Goal: Task Accomplishment & Management: Complete application form

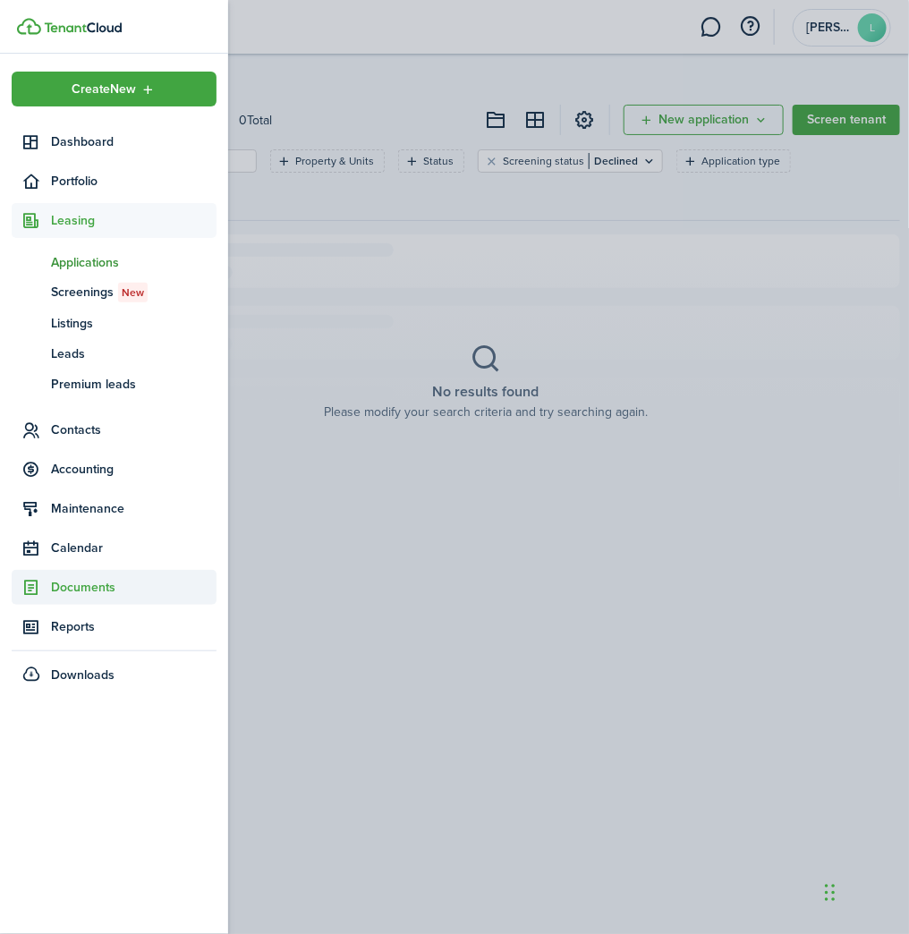
click at [88, 581] on span "Documents" at bounding box center [134, 587] width 166 height 19
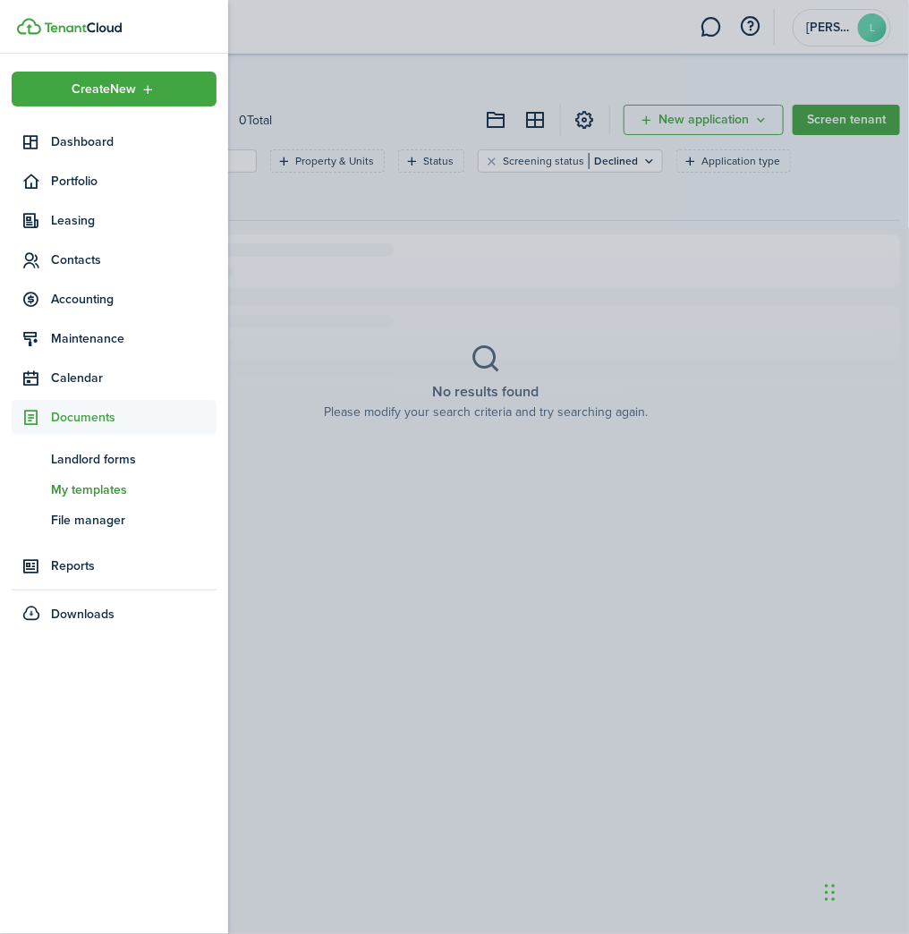
click at [87, 499] on link "tm My templates" at bounding box center [114, 489] width 205 height 30
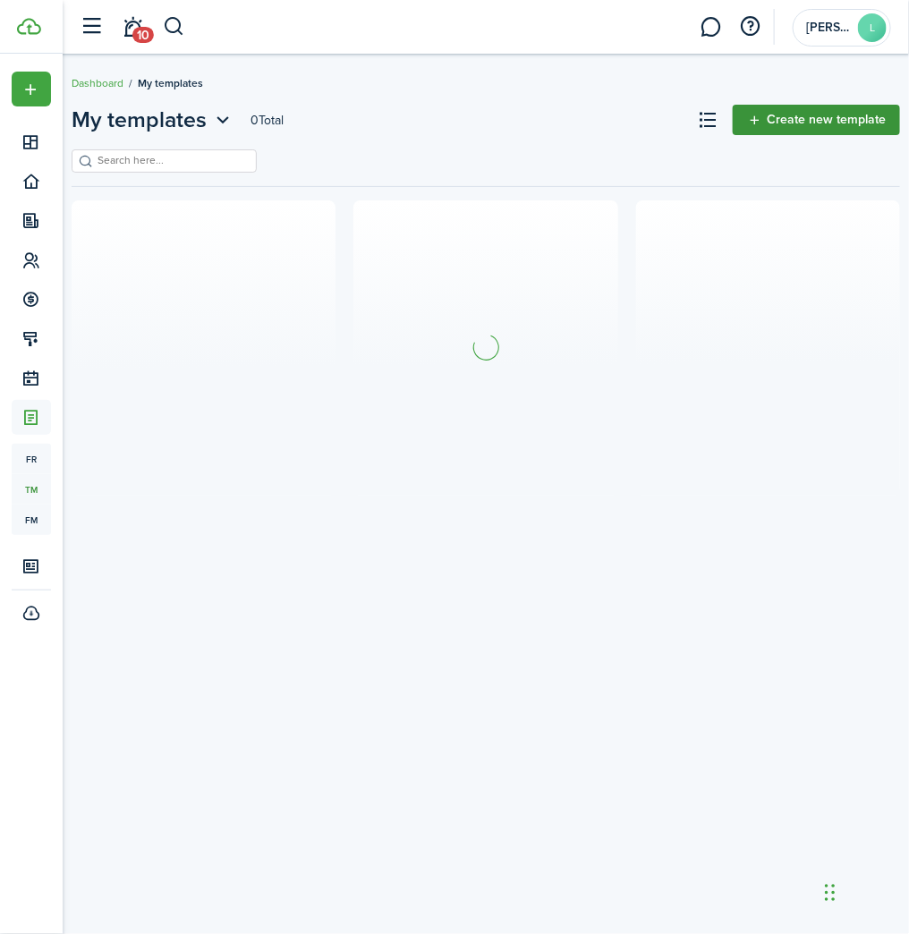
click at [831, 116] on link "Create new template" at bounding box center [816, 120] width 167 height 30
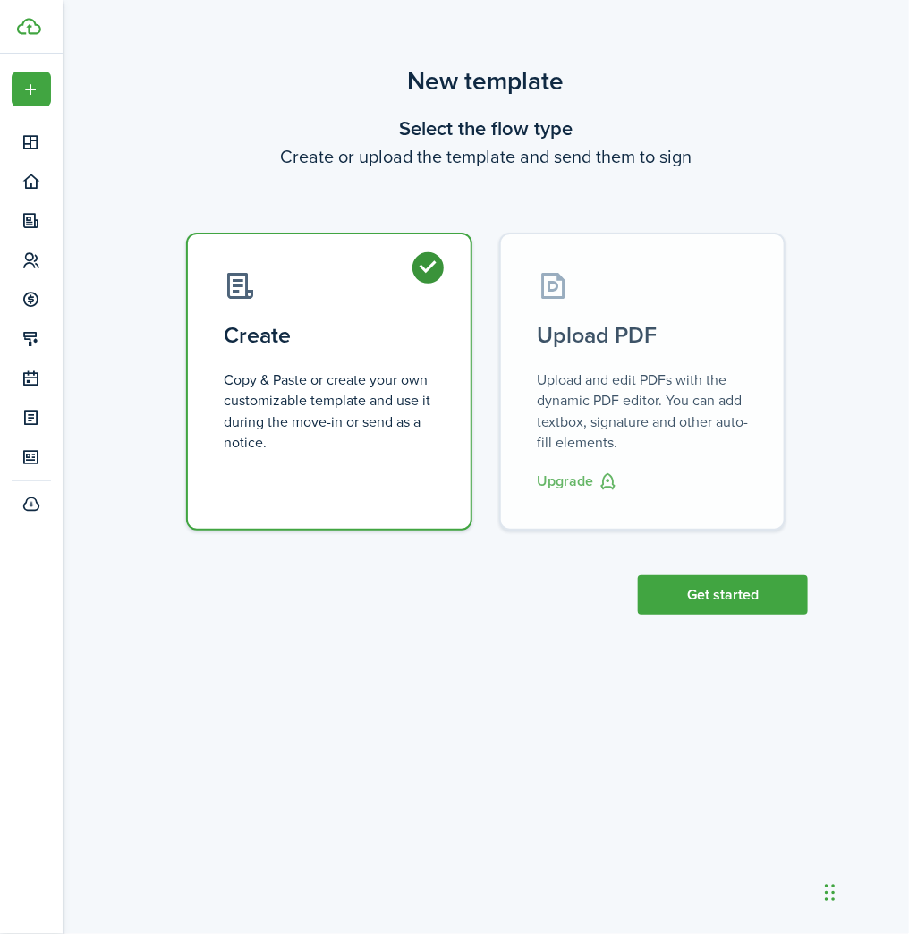
drag, startPoint x: 421, startPoint y: 387, endPoint x: 487, endPoint y: 420, distance: 74.1
click at [428, 387] on control-radio-card-description "Copy & Paste or create your own customizable template and use it during the mov…" at bounding box center [329, 411] width 211 height 83
click at [708, 589] on button "Get started" at bounding box center [723, 595] width 170 height 39
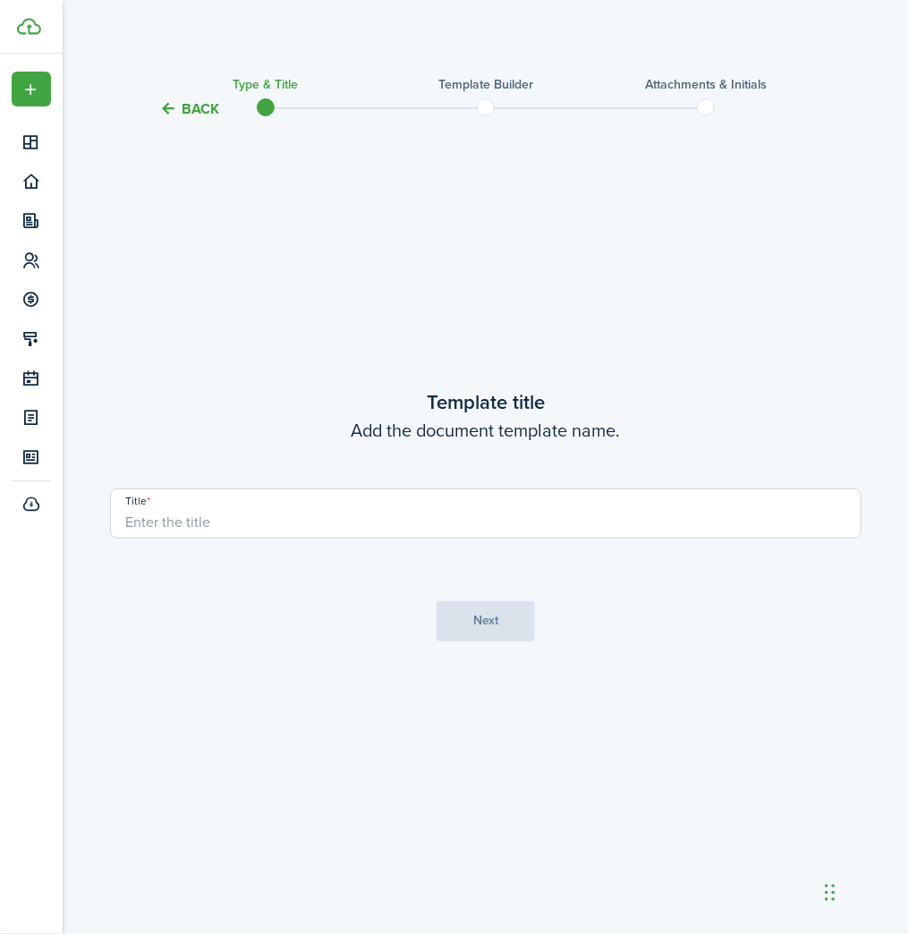
click at [294, 511] on input "Title" at bounding box center [486, 514] width 752 height 50
type input "PARKING RULES"
drag, startPoint x: 455, startPoint y: 589, endPoint x: 466, endPoint y: 593, distance: 12.2
click at [466, 593] on tc-wizard-step "Template title Add the document template name. Title PARKING RULES Next" at bounding box center [486, 514] width 752 height 742
click at [470, 601] on button "Next" at bounding box center [486, 621] width 98 height 40
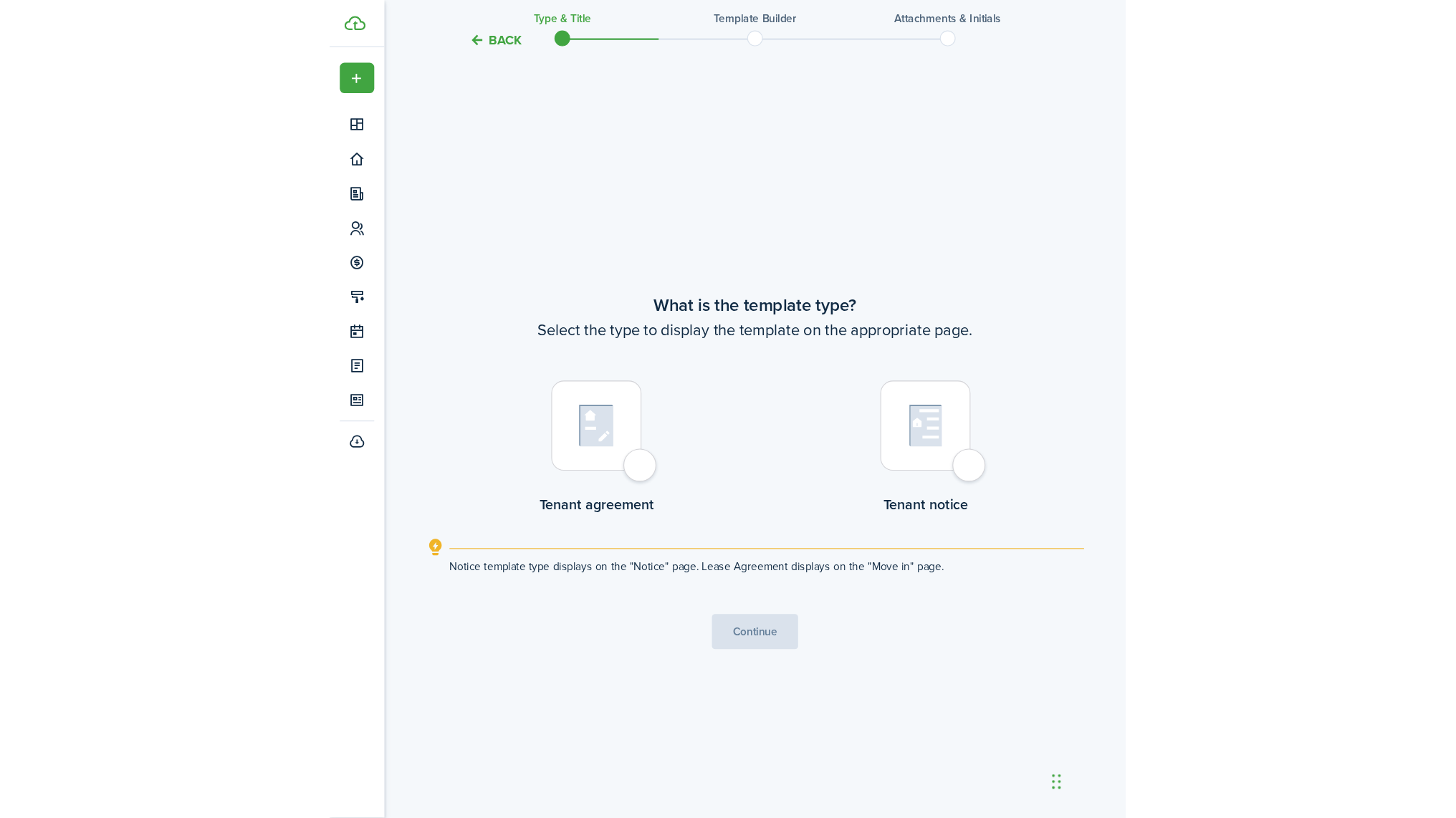
scroll to position [652, 0]
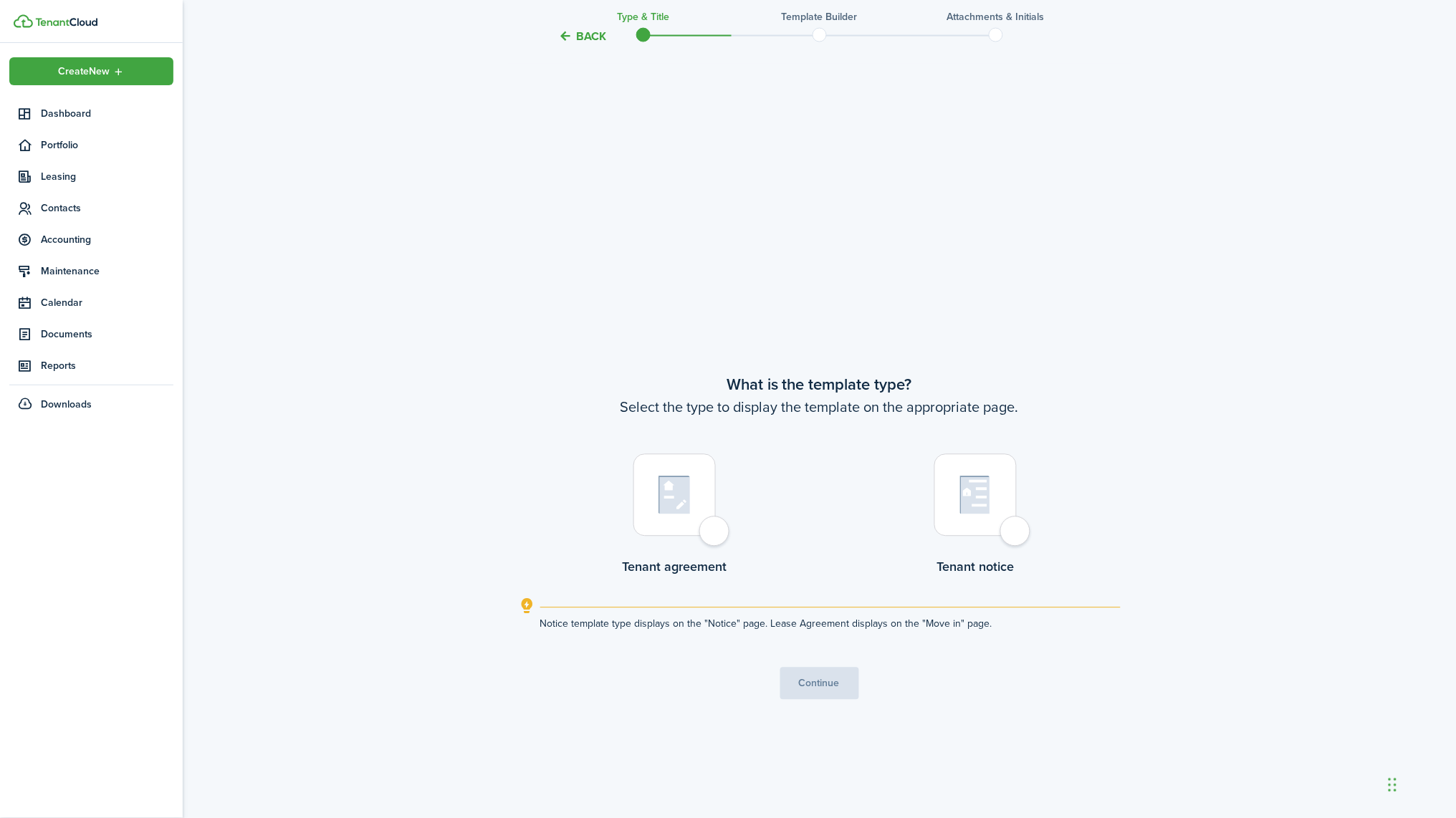
click at [691, 500] on div at bounding box center [674, 495] width 82 height 82
radio input "true"
click at [727, 677] on button "Continue" at bounding box center [820, 684] width 78 height 32
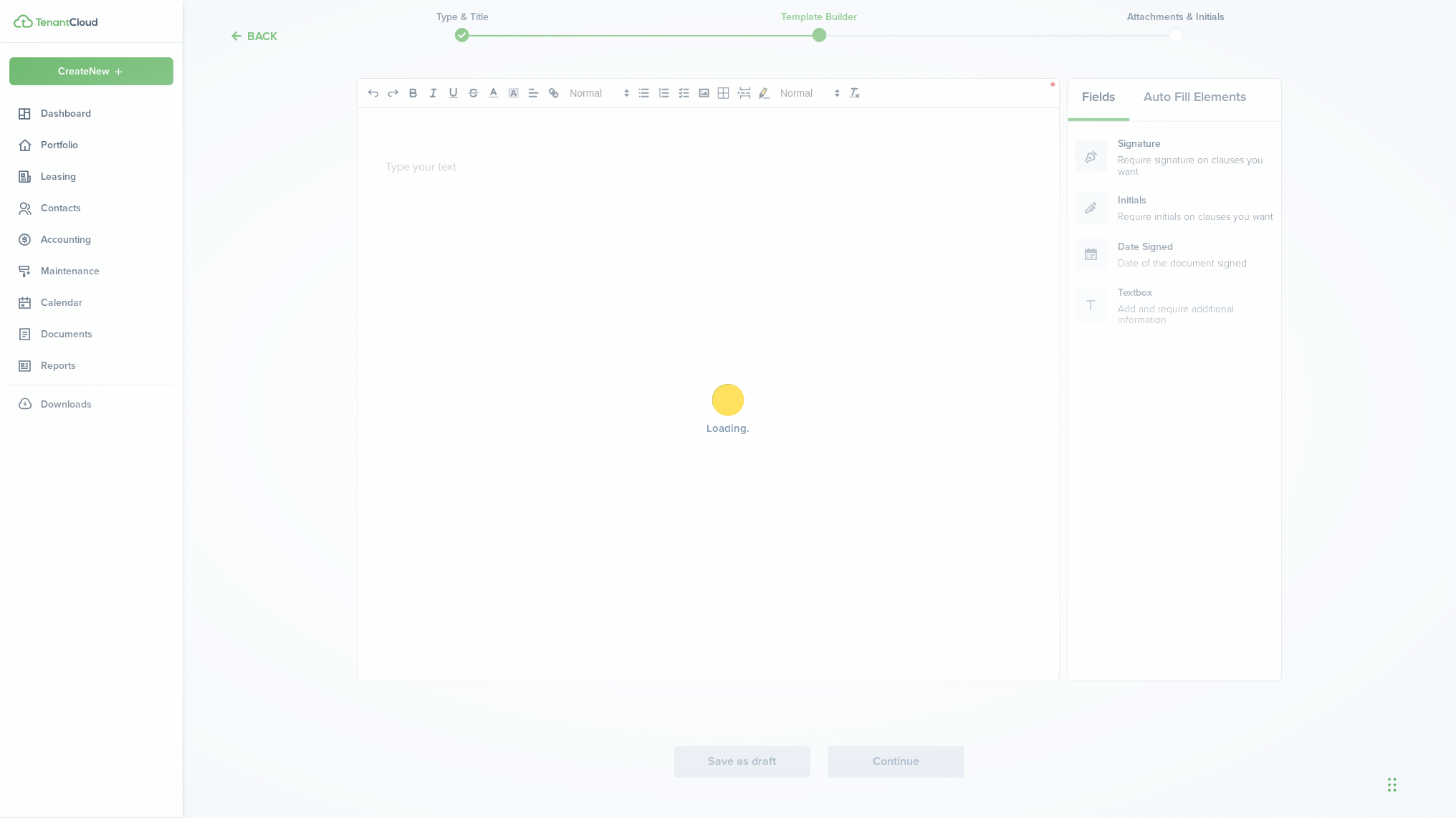
scroll to position [0, 0]
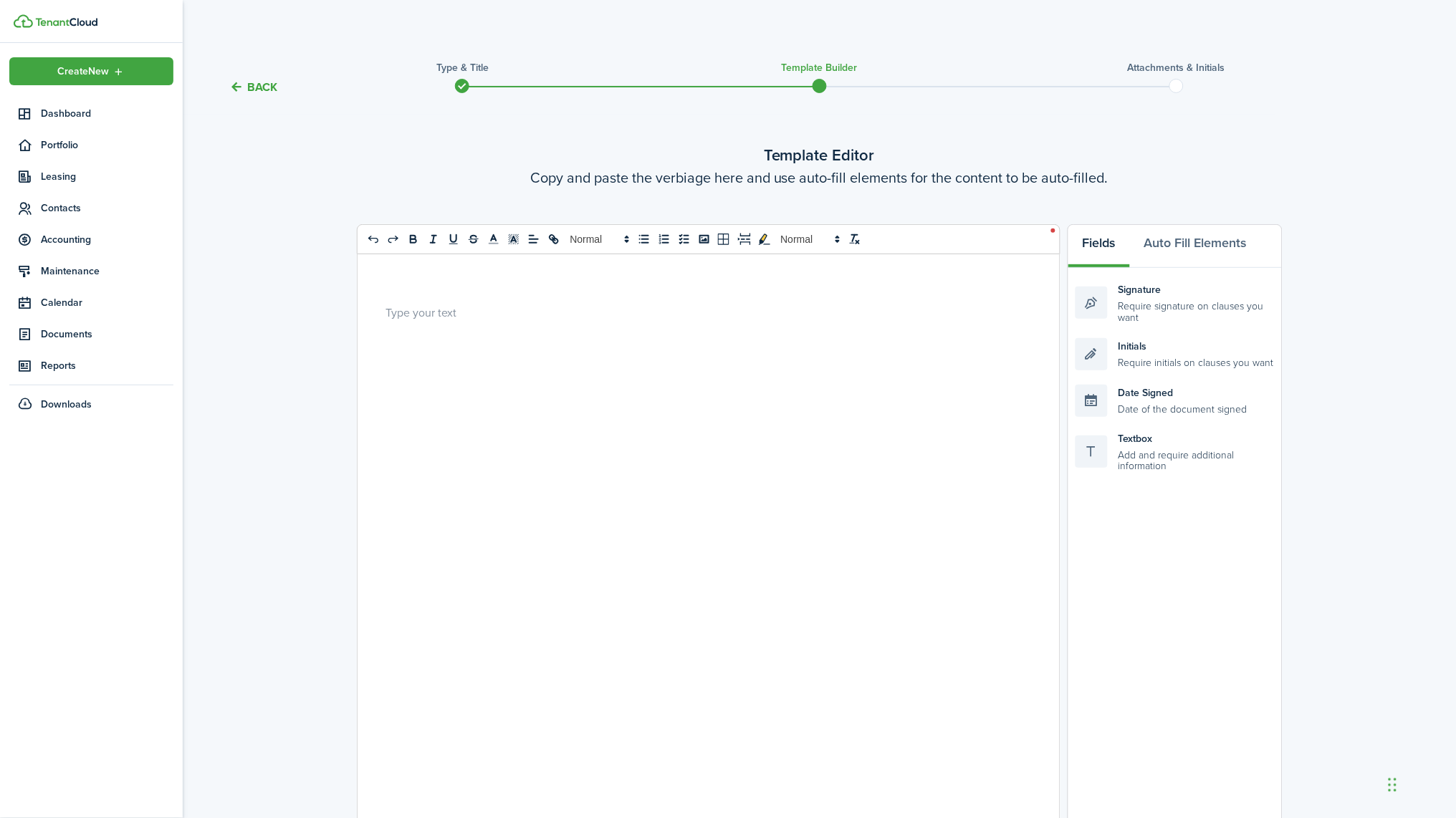
click at [727, 299] on div at bounding box center [704, 541] width 692 height 573
click at [558, 243] on icon "link" at bounding box center [554, 239] width 13 height 13
click at [558, 242] on icon "link" at bounding box center [554, 239] width 13 height 13
click at [701, 240] on polyline "image" at bounding box center [704, 239] width 6 height 3
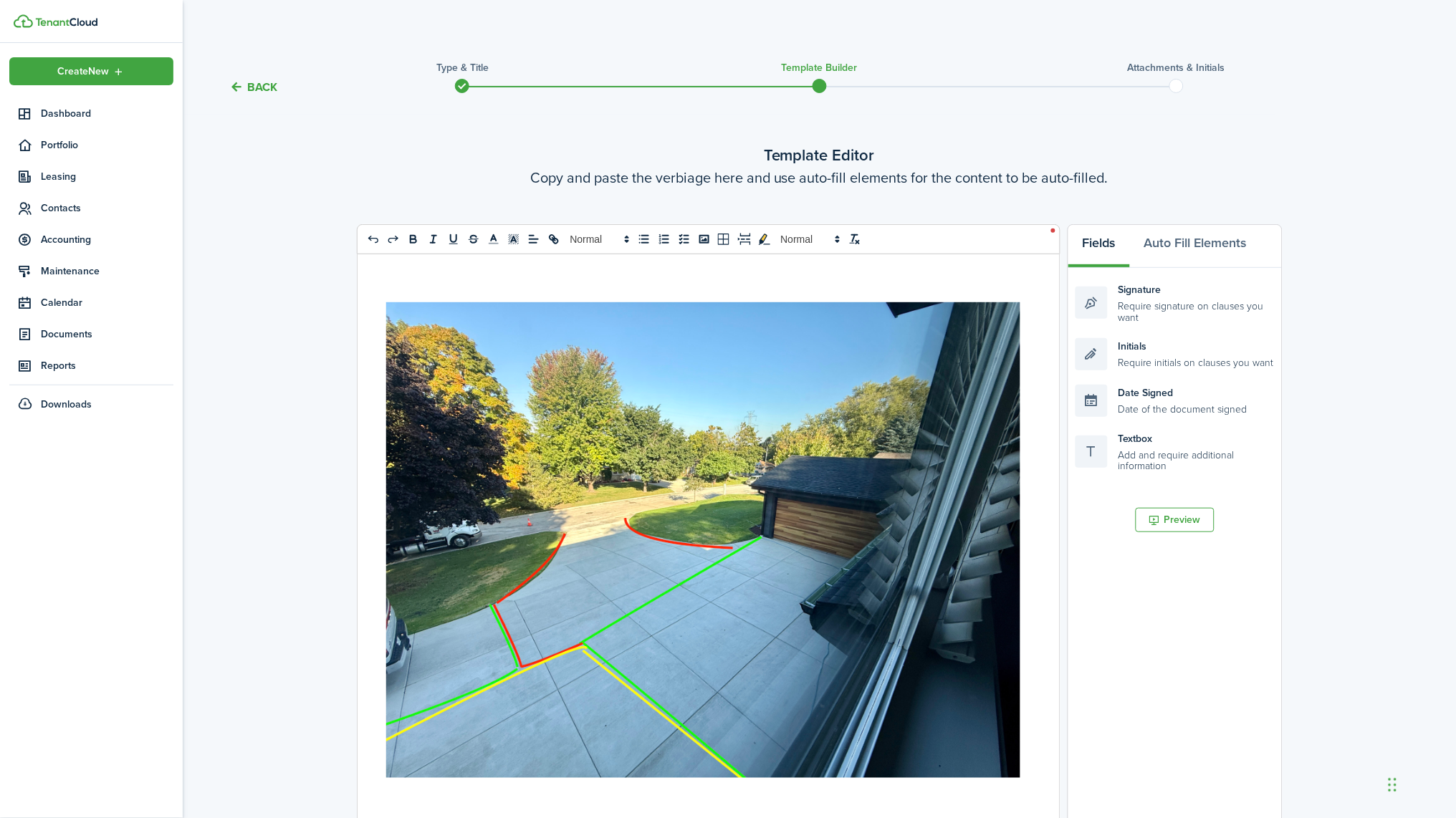
scroll to position [2, 0]
click at [413, 274] on div at bounding box center [704, 541] width 692 height 573
click at [417, 265] on div at bounding box center [704, 541] width 692 height 573
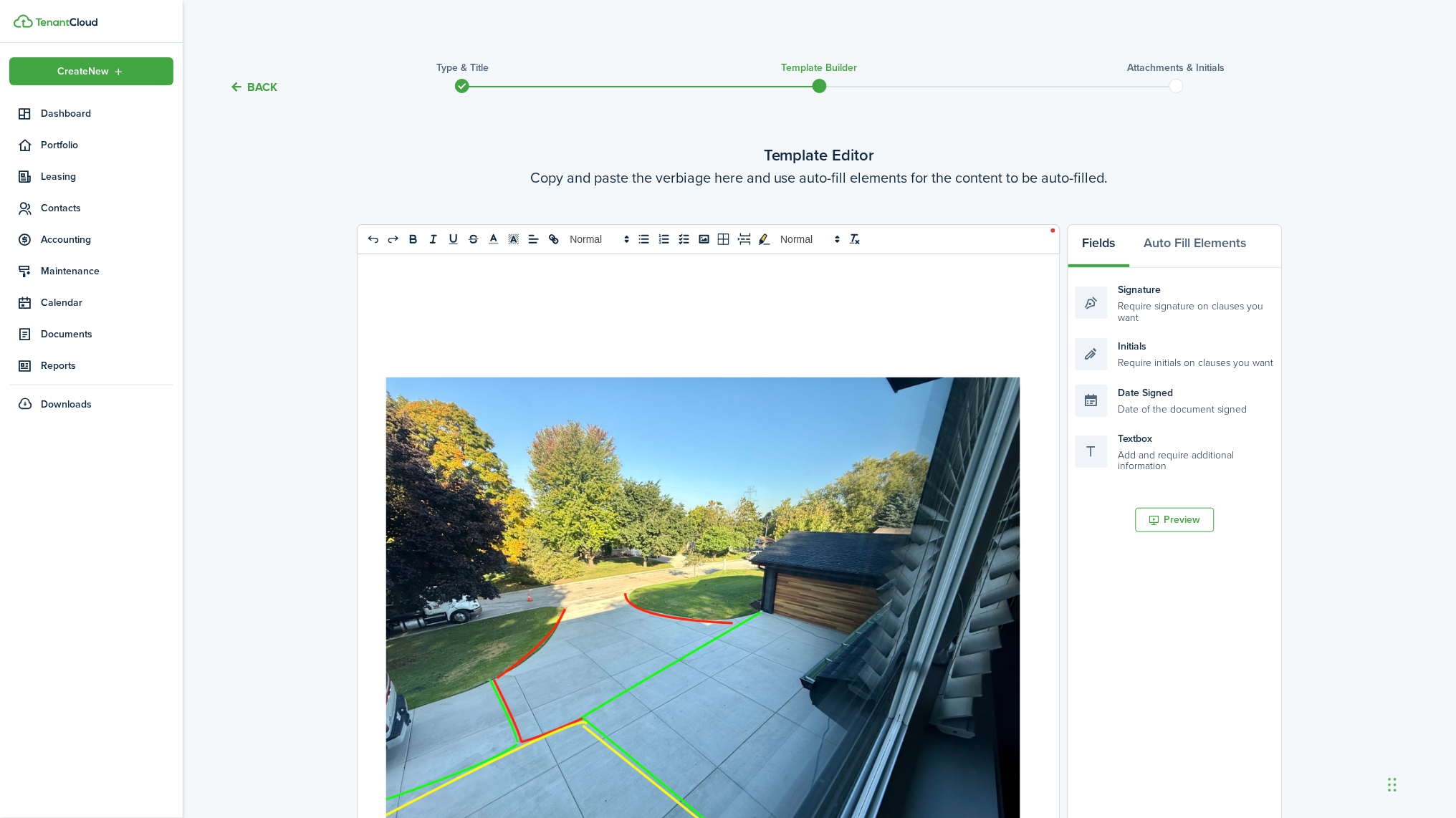
scroll to position [8, 0]
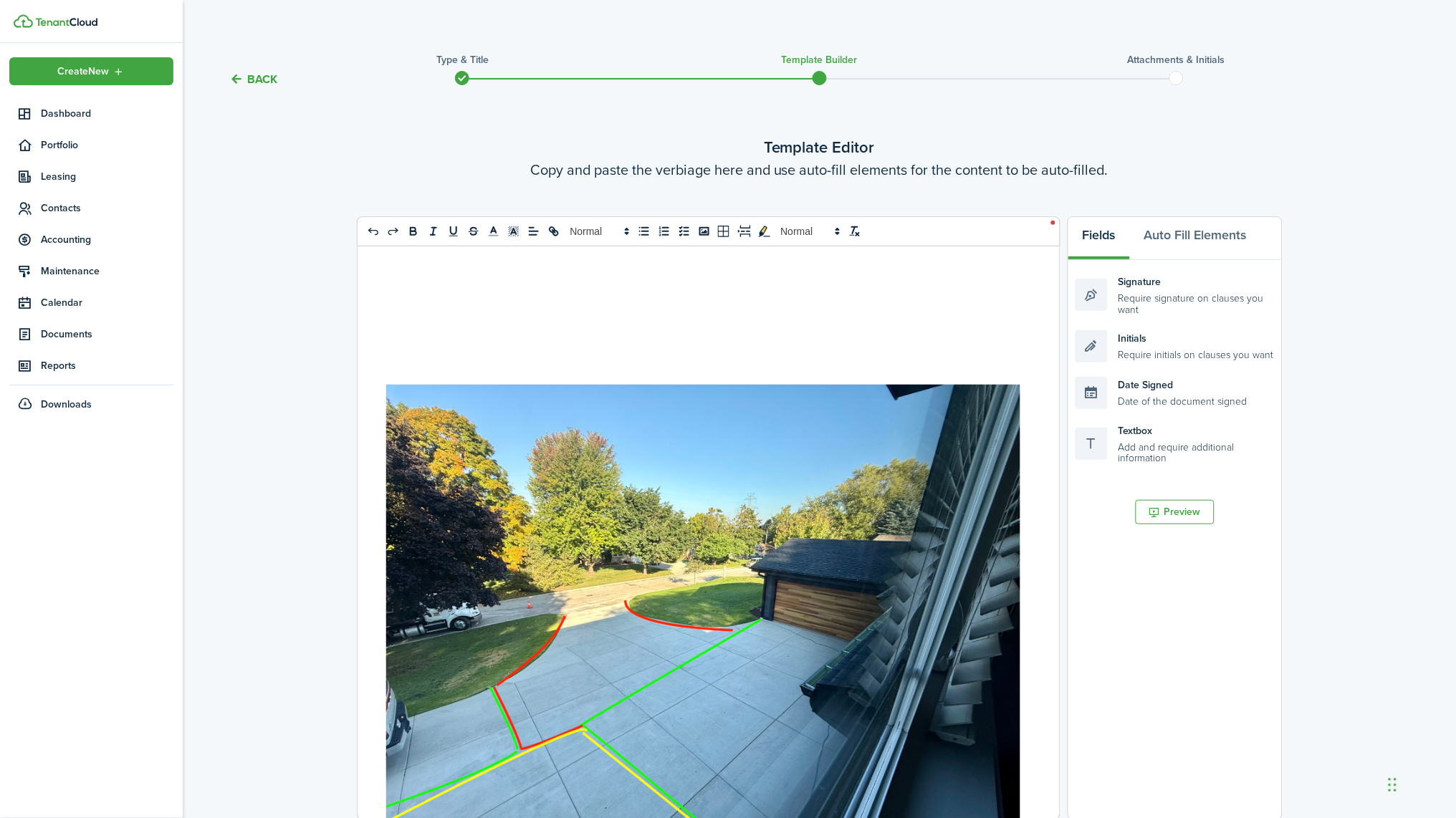
click at [428, 324] on p at bounding box center [703, 331] width 634 height 15
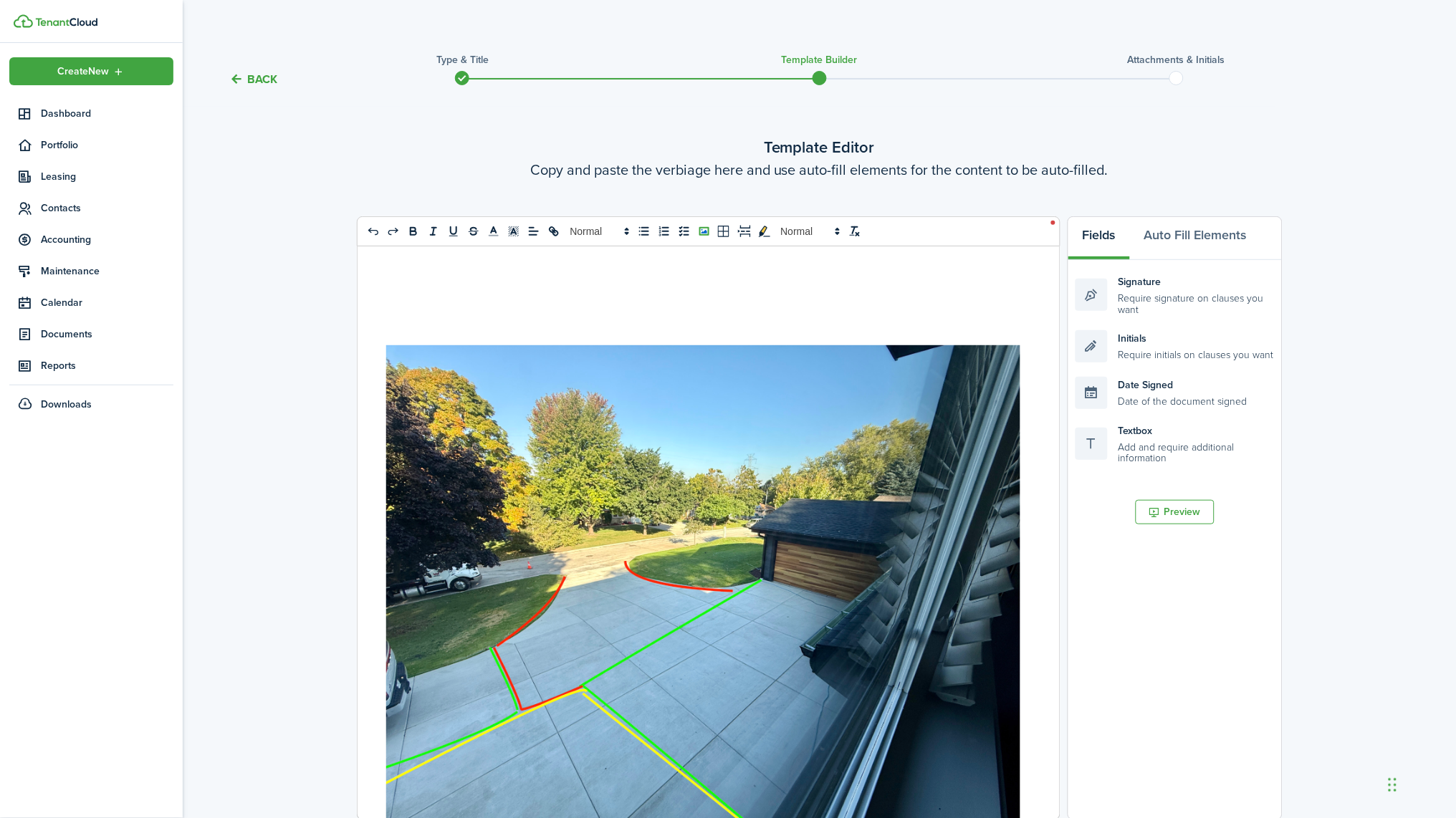
click at [708, 228] on rect "image" at bounding box center [704, 231] width 9 height 7
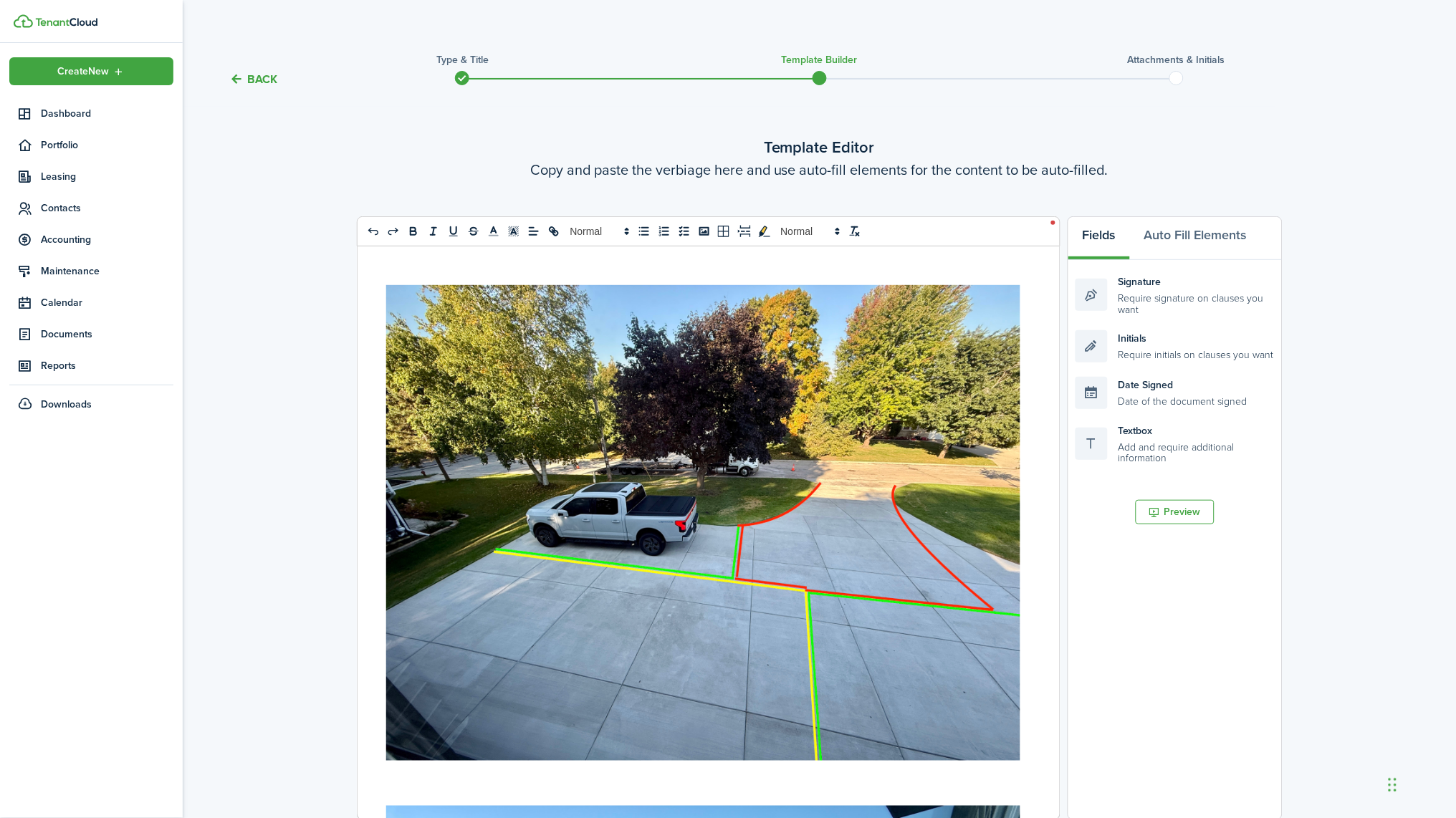
click at [467, 271] on p at bounding box center [703, 277] width 634 height 15
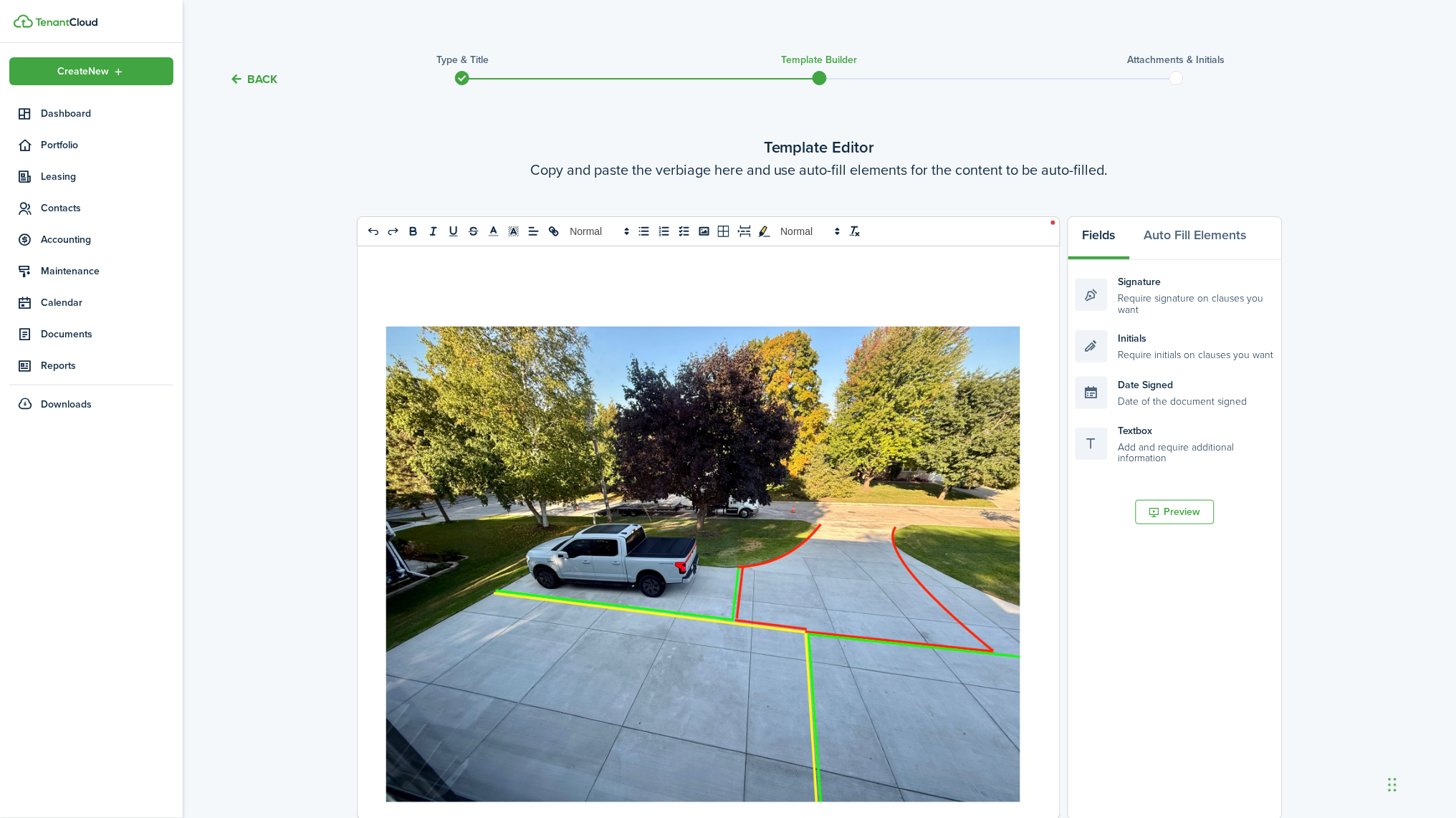
scroll to position [0, 0]
click at [379, 254] on div at bounding box center [704, 533] width 692 height 573
click at [429, 247] on div at bounding box center [704, 533] width 692 height 573
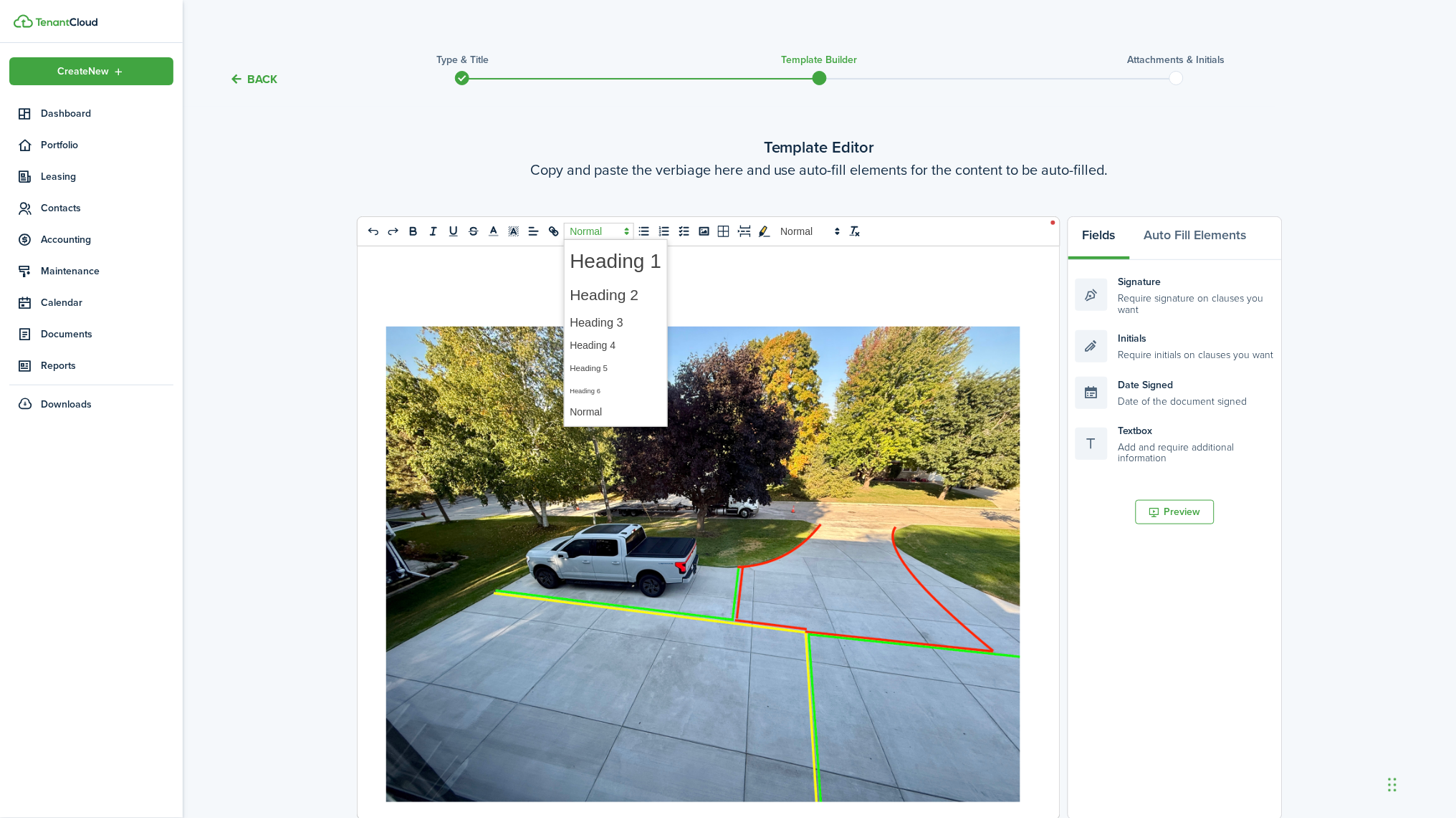
click at [596, 229] on span at bounding box center [599, 231] width 70 height 17
click at [634, 288] on span at bounding box center [616, 295] width 92 height 30
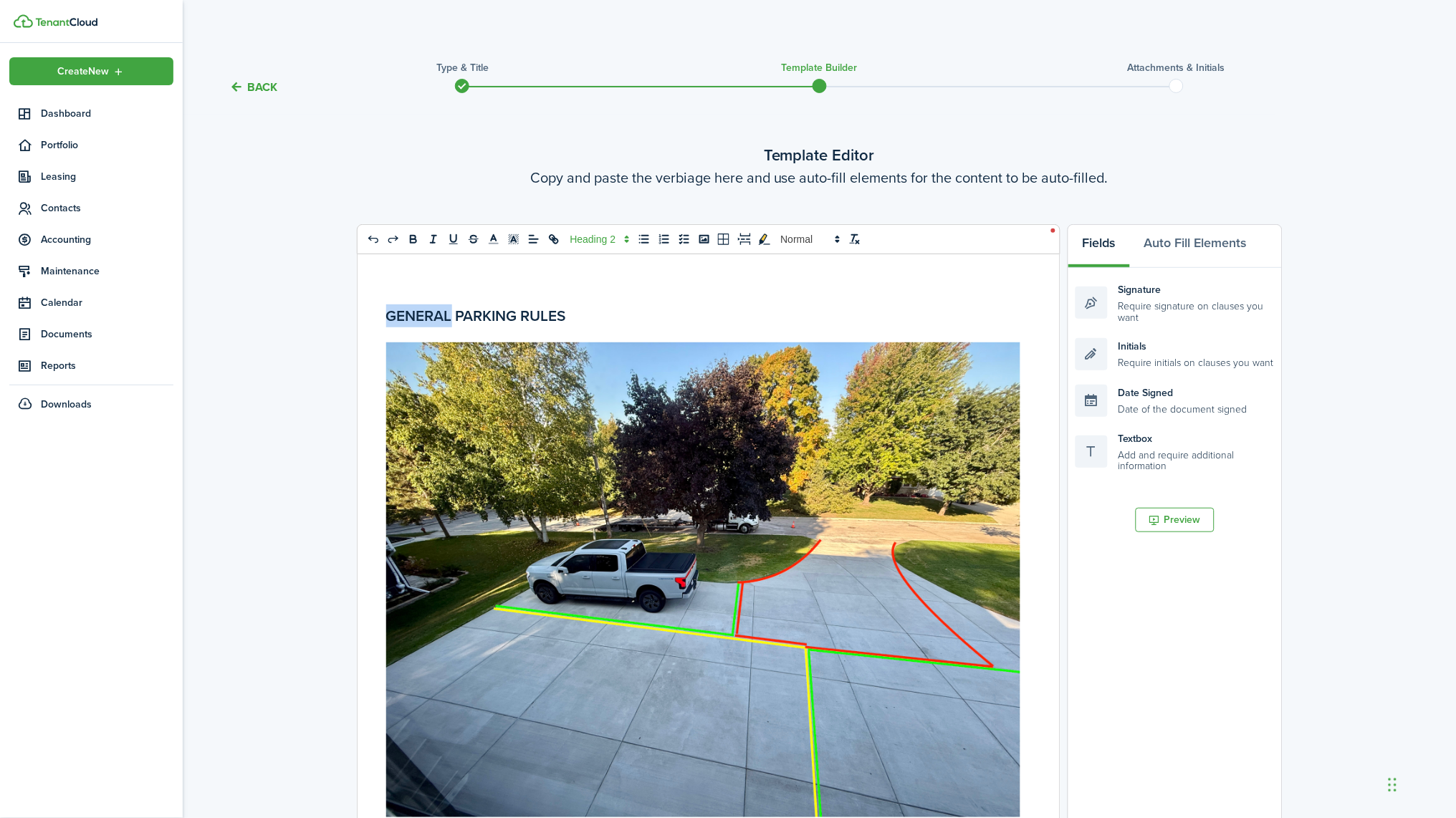
drag, startPoint x: 453, startPoint y: 320, endPoint x: 335, endPoint y: 306, distance: 118.8
click at [335, 306] on div "0 x 0 GENERAL PARKING RULES Column Insert column left Insert column right Delet…" at bounding box center [819, 526] width 1259 height 604
click at [519, 325] on div "PARKING RULES" at bounding box center [704, 541] width 692 height 573
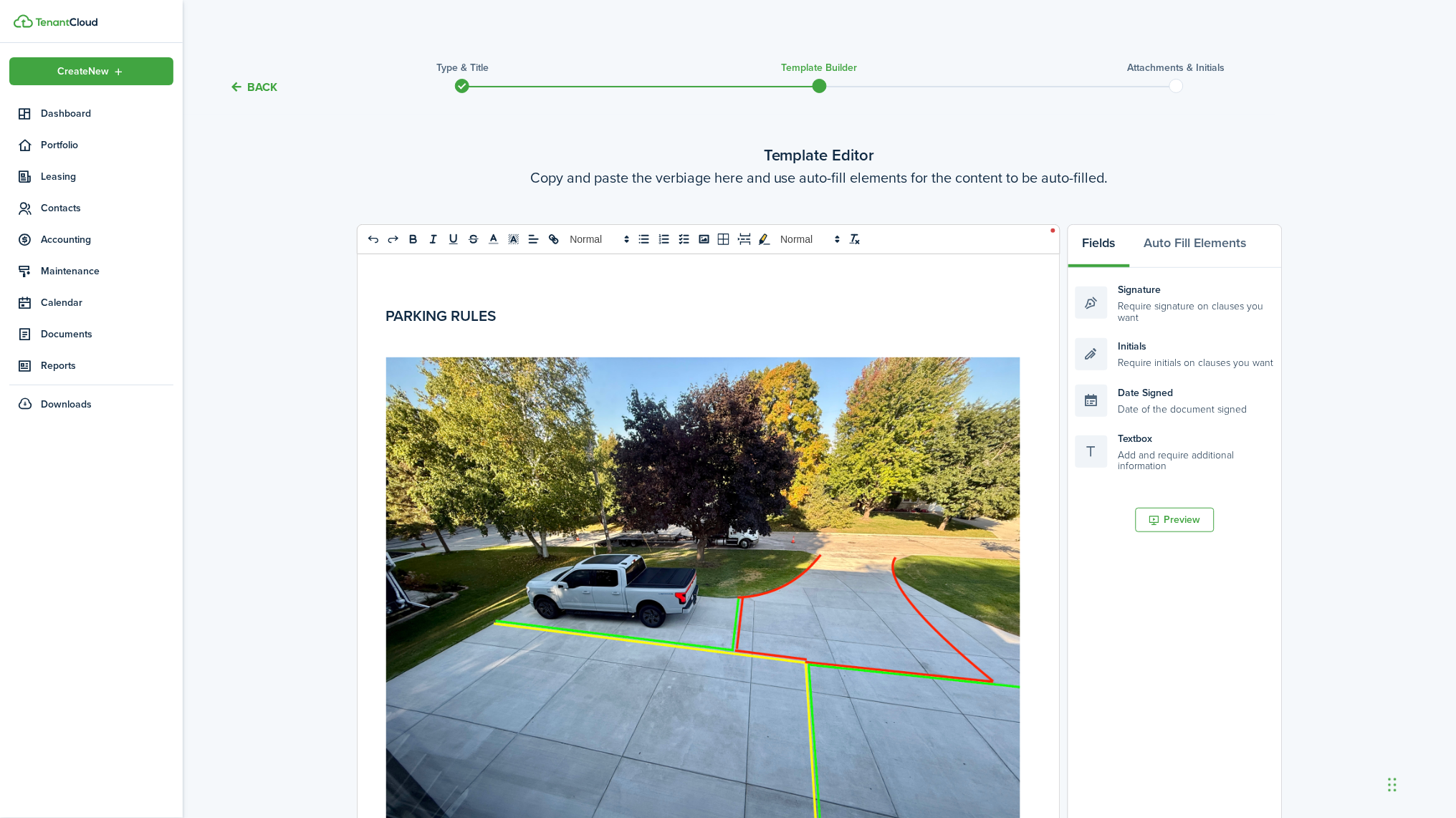
drag, startPoint x: 519, startPoint y: 315, endPoint x: 329, endPoint y: 297, distance: 190.9
click at [329, 297] on div "0 x 0 PARKING RULES Column Insert column left Insert column right Delete column…" at bounding box center [819, 526] width 1259 height 604
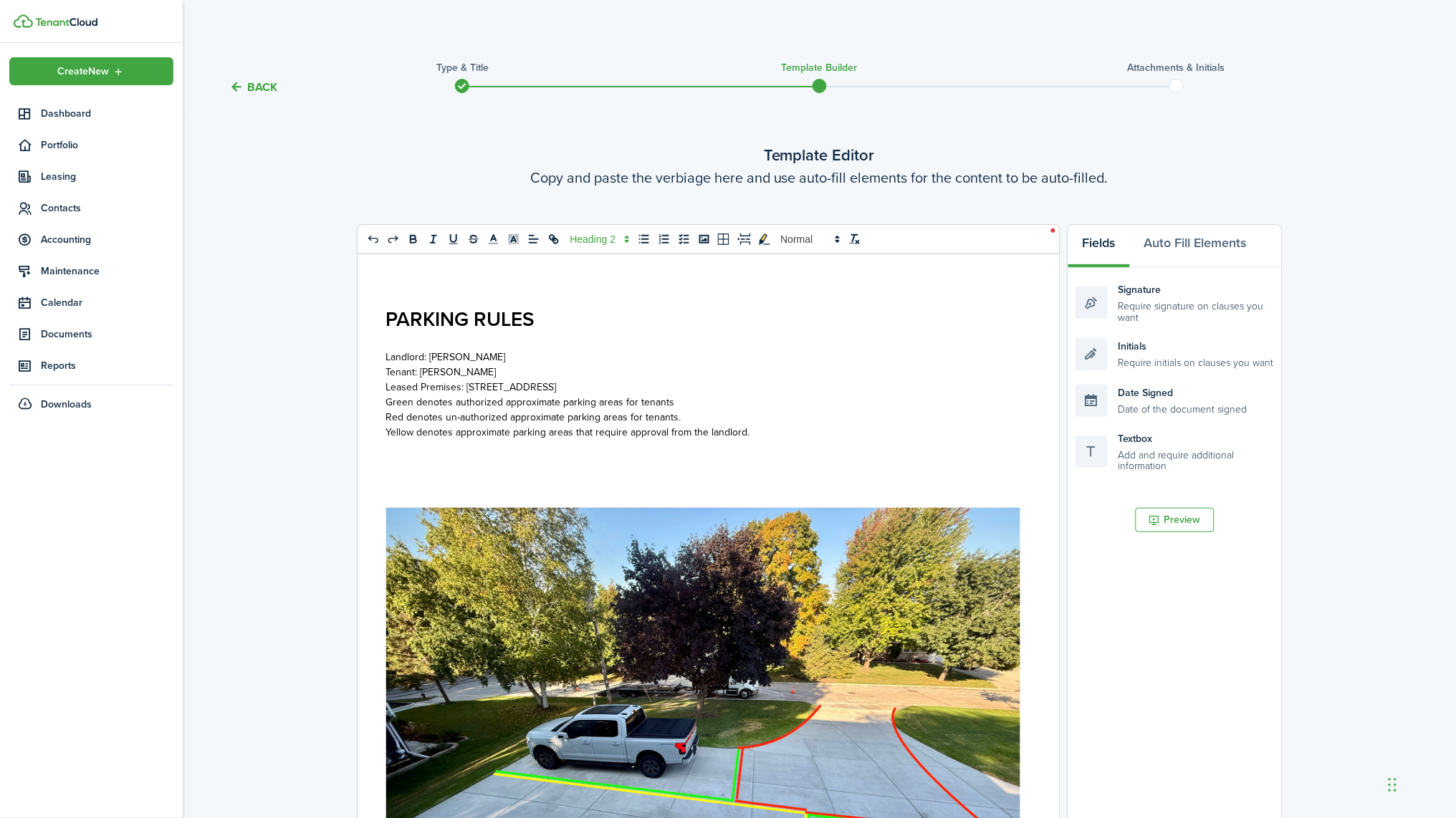
click at [516, 495] on p at bounding box center [703, 500] width 634 height 15
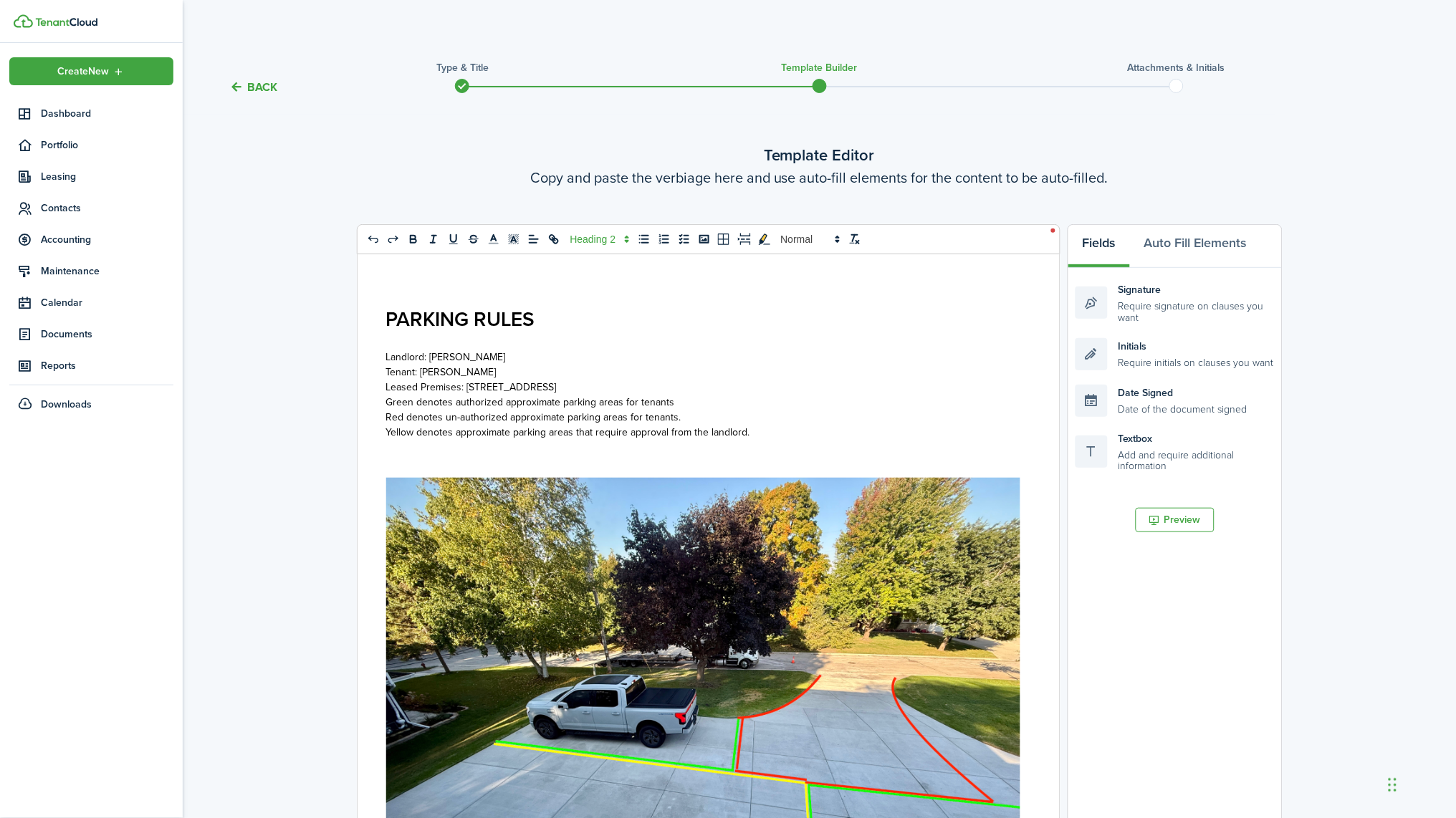
click at [671, 390] on p "Leased Premises: [STREET_ADDRESS]" at bounding box center [703, 387] width 634 height 15
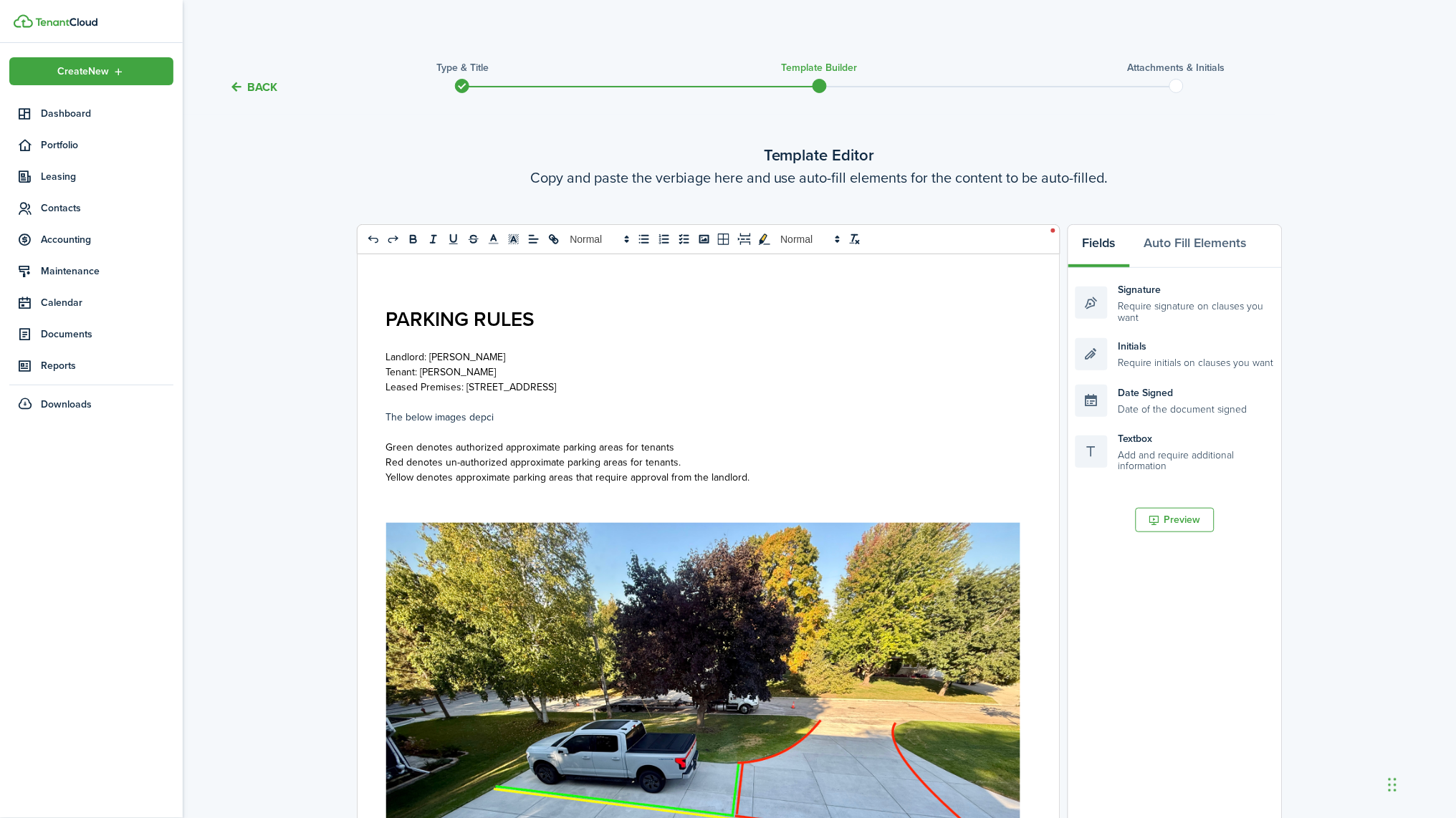
click at [542, 421] on p "The below images depci" at bounding box center [703, 417] width 634 height 15
drag, startPoint x: 556, startPoint y: 420, endPoint x: 620, endPoint y: 434, distance: 65.5
click at [556, 420] on p "The below images depict approximate parking locations and their" at bounding box center [703, 417] width 634 height 15
drag, startPoint x: 813, startPoint y: 420, endPoint x: 765, endPoint y: 423, distance: 48.1
click at [727, 423] on p "The below images depict approximate authorized and unauthorized parking locatio…" at bounding box center [703, 417] width 634 height 15
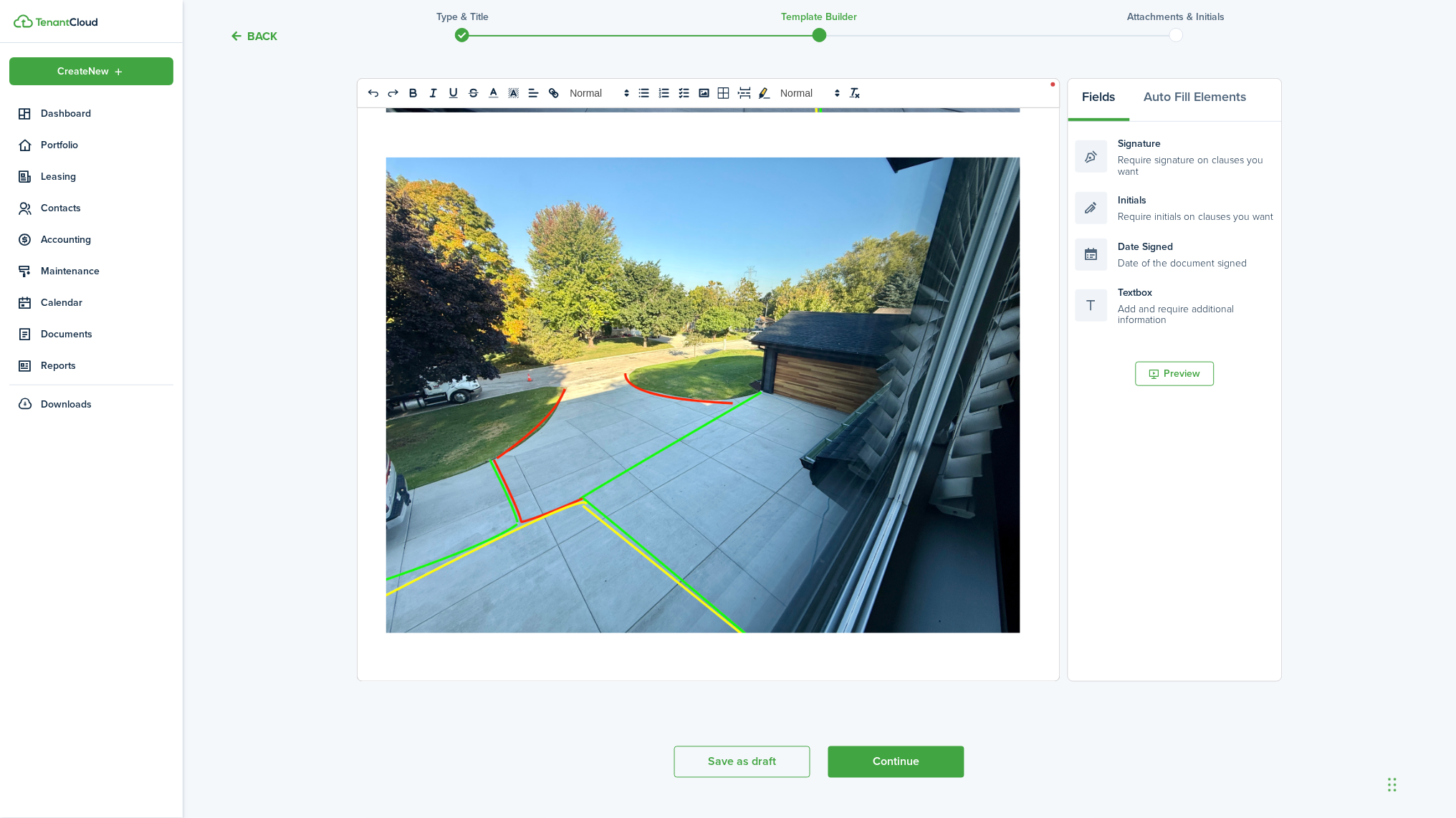
scroll to position [146, 0]
click at [436, 663] on div "PARKING RULES Landlord: [PERSON_NAME] Tenant: [PERSON_NAME] Leased Premises: [S…" at bounding box center [704, 395] width 692 height 573
click at [416, 667] on div "PARKING RULES Landlord: [PERSON_NAME] Tenant: [PERSON_NAME] Leased Premises: [S…" at bounding box center [704, 395] width 692 height 573
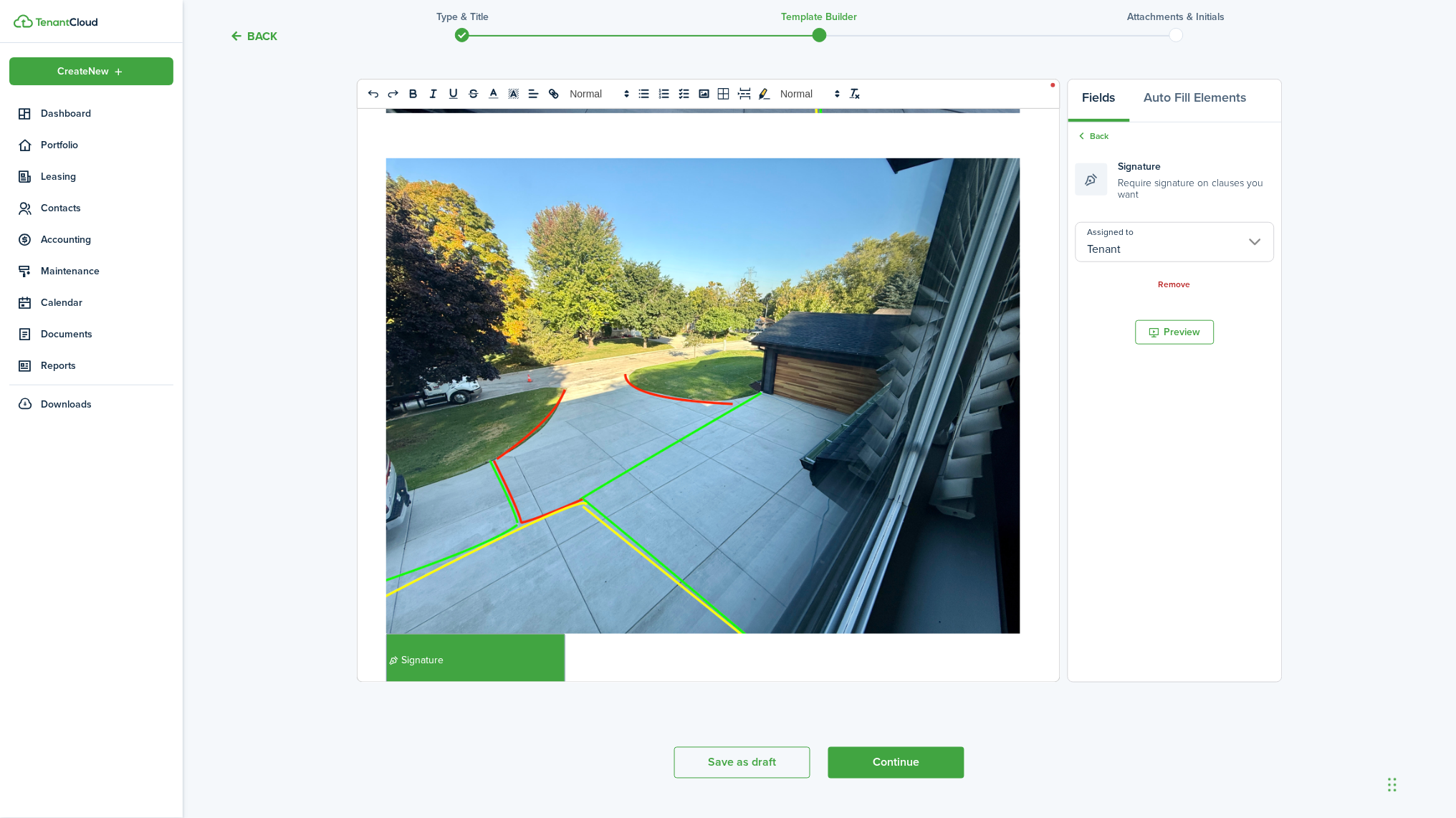
click at [727, 621] on div "PARKING RULES Landlord: [PERSON_NAME] Tenant: [PERSON_NAME] Leased Premises: [S…" at bounding box center [704, 395] width 692 height 573
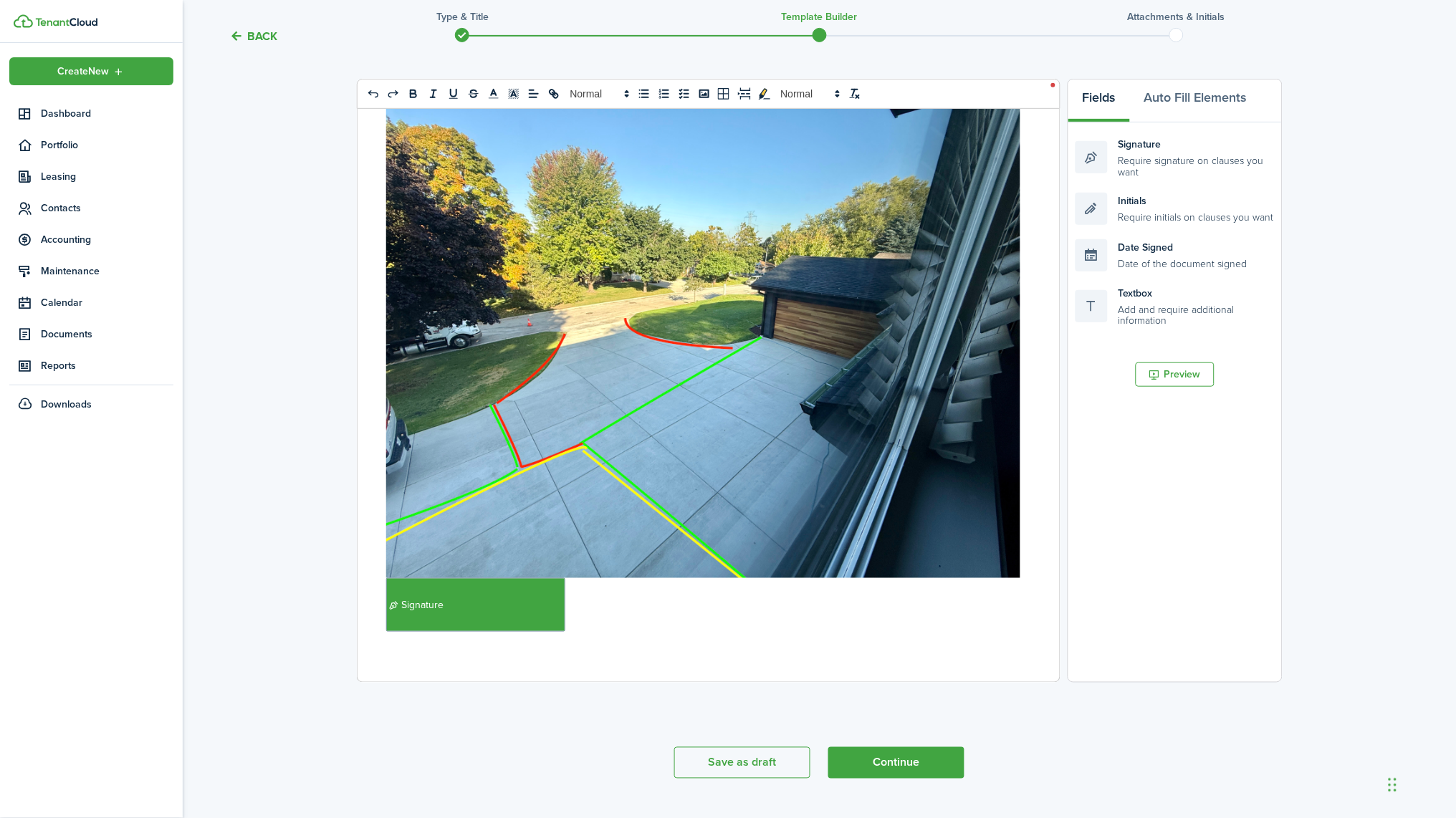
scroll to position [794, 0]
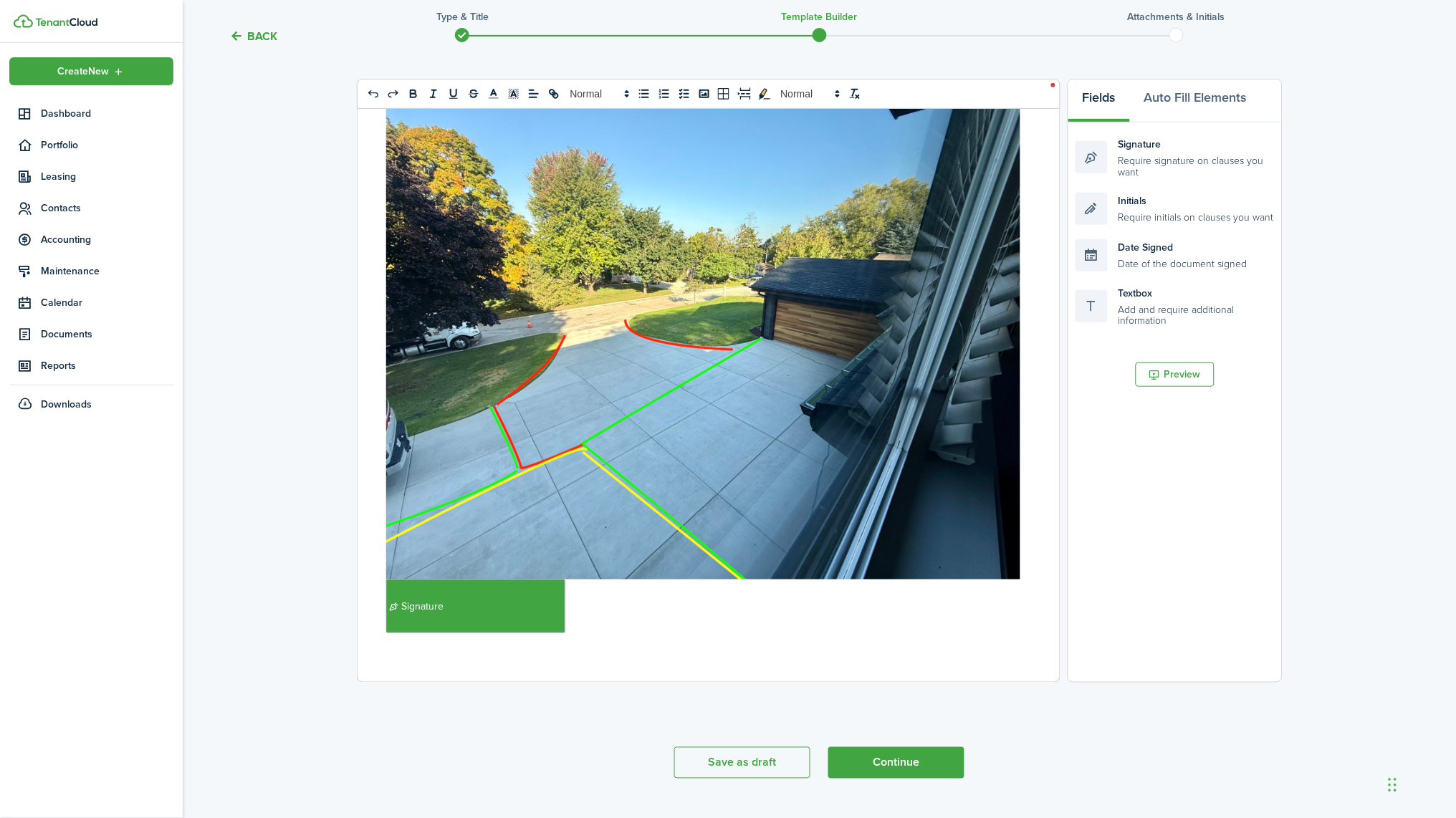
click at [633, 610] on p "﻿ Signature ﻿" at bounding box center [703, 606] width 634 height 54
click at [592, 619] on p "﻿ Signature" at bounding box center [703, 606] width 634 height 54
drag, startPoint x: 593, startPoint y: 616, endPoint x: 370, endPoint y: 607, distance: 223.2
click at [370, 607] on div "PARKING RULES Landlord: [PERSON_NAME] Tenant: [PERSON_NAME] Leased Premises: [S…" at bounding box center [704, 395] width 692 height 573
click at [608, 607] on p "﻿ Signature" at bounding box center [703, 606] width 634 height 54
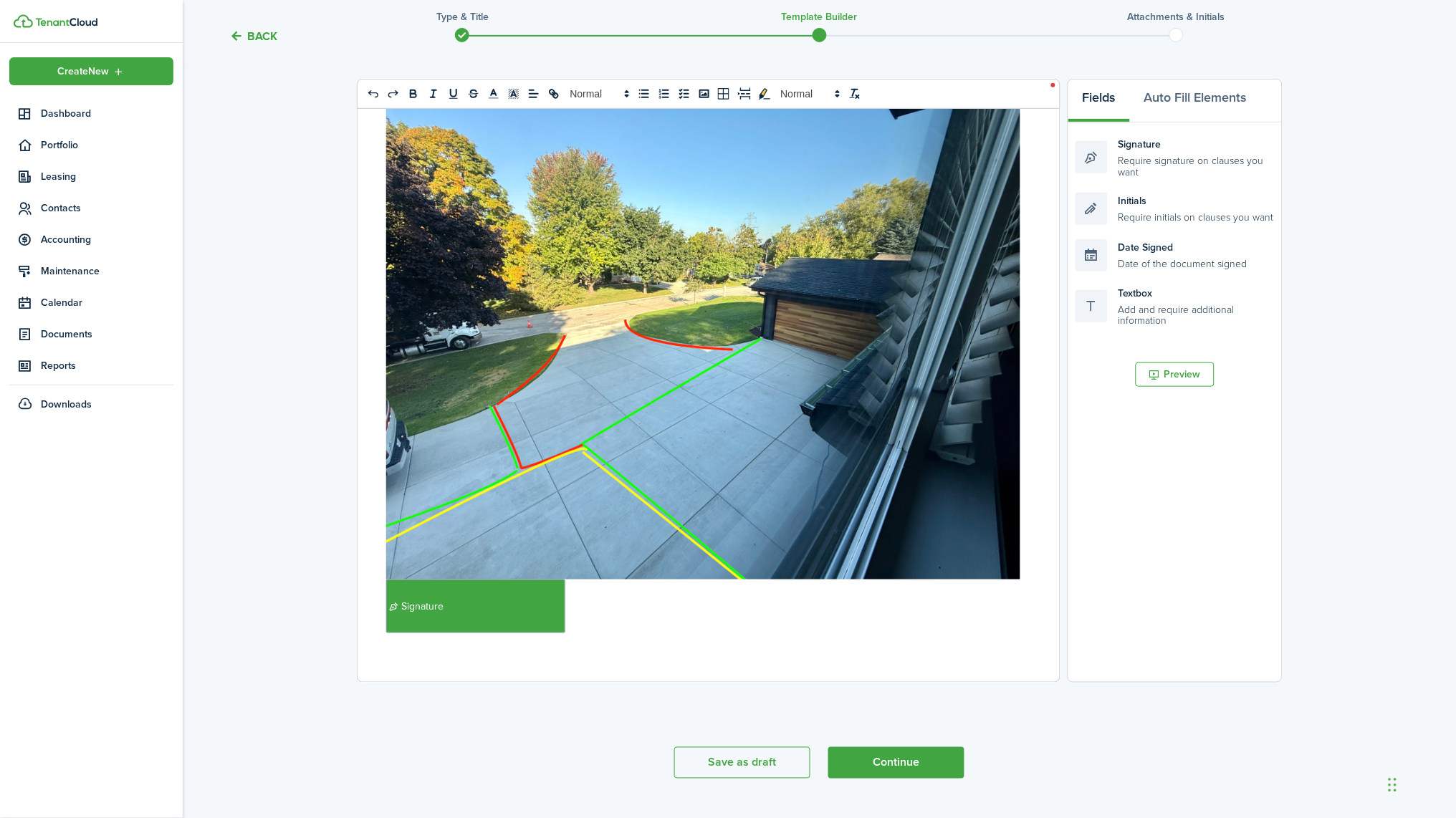
click at [612, 617] on p "﻿ Signature" at bounding box center [703, 606] width 634 height 54
click at [576, 615] on p "﻿ Signature" at bounding box center [703, 606] width 634 height 54
click at [727, 373] on button "Preview" at bounding box center [1175, 375] width 78 height 24
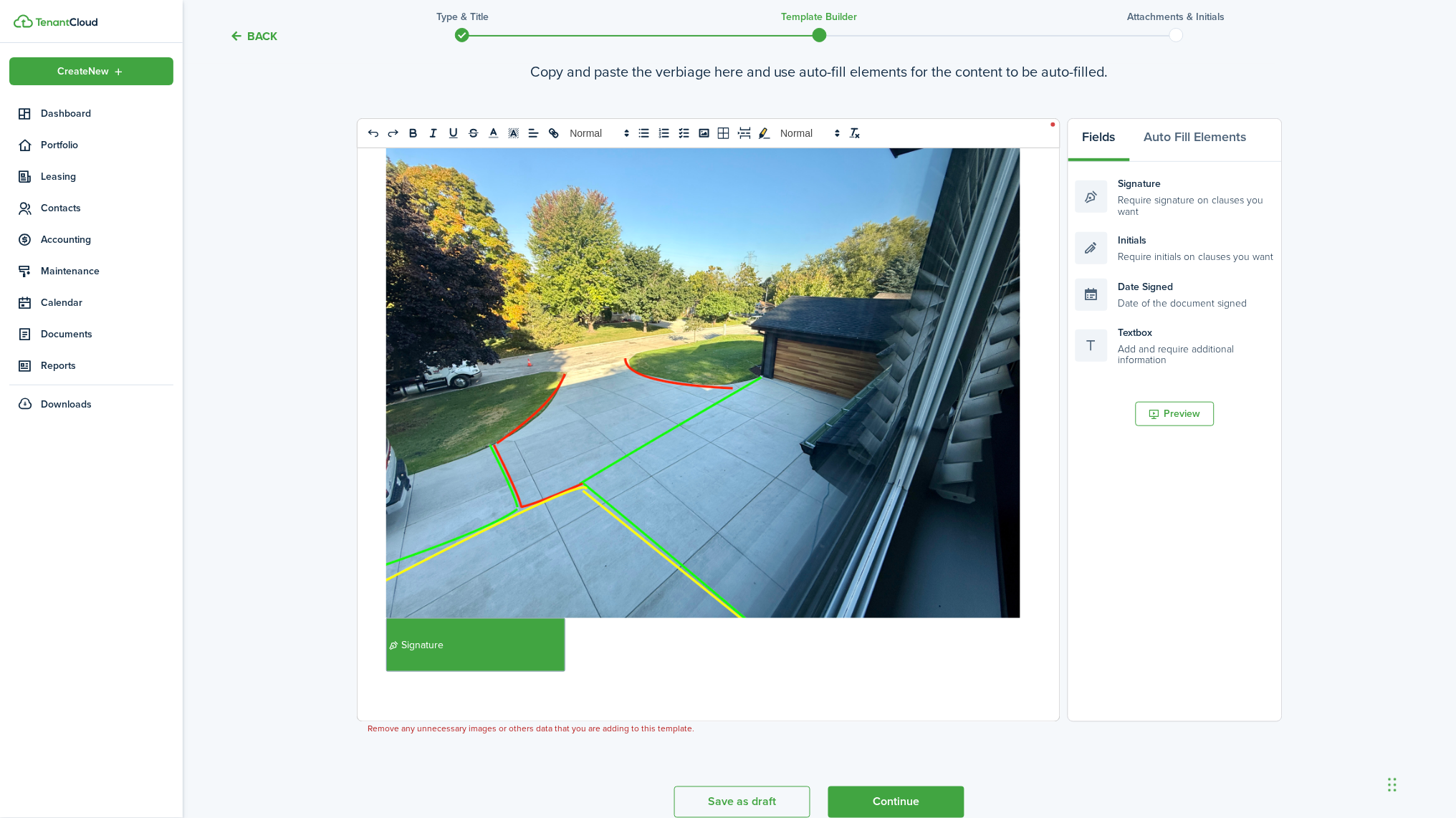
click at [660, 658] on p "﻿ Signature" at bounding box center [703, 644] width 634 height 54
click at [580, 655] on p "﻿ Signature" at bounding box center [703, 644] width 634 height 54
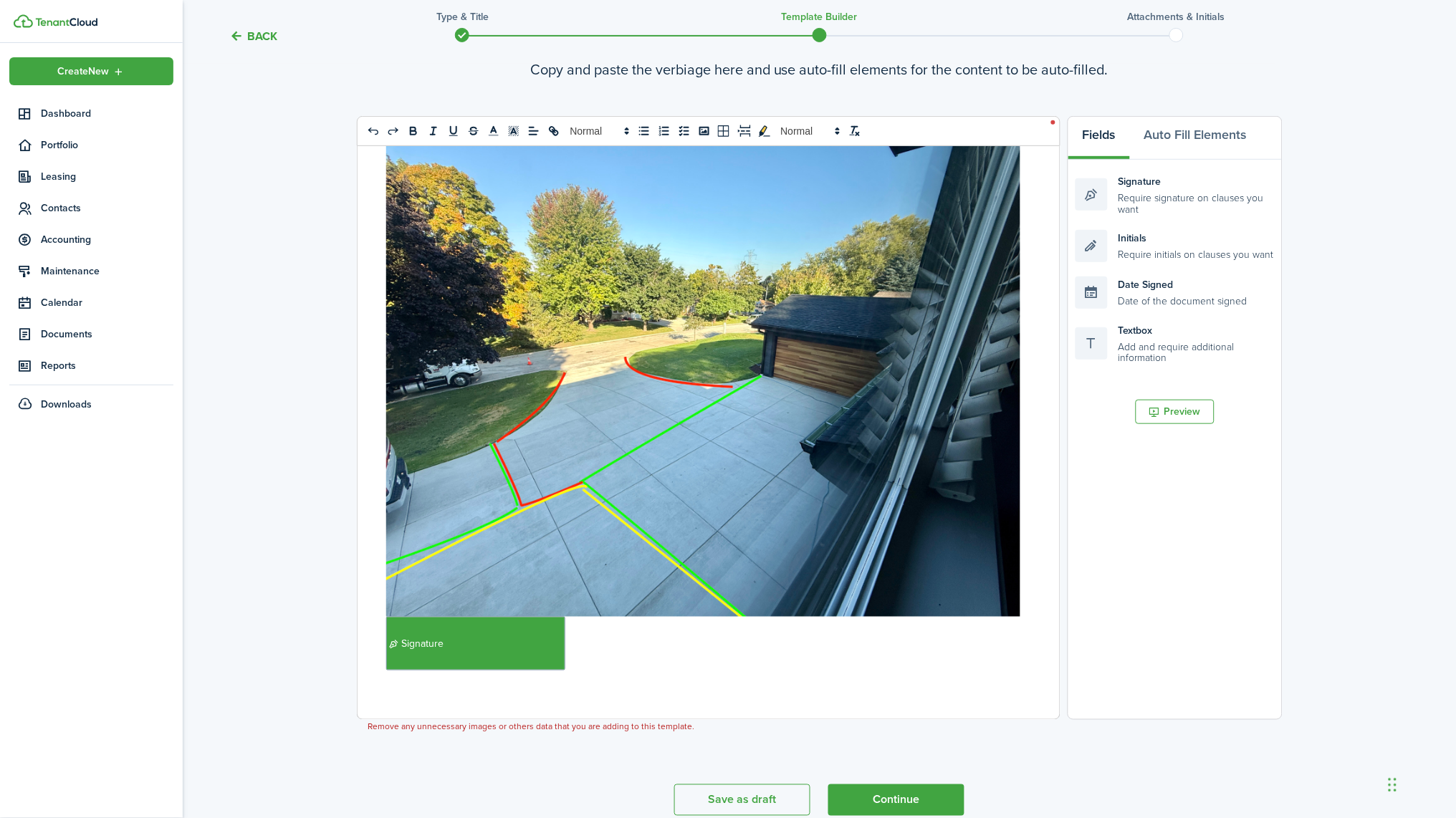
click at [375, 652] on div "PARKING RULES Landlord: [PERSON_NAME] Tenant: [PERSON_NAME] Leased Premises: [S…" at bounding box center [704, 433] width 692 height 573
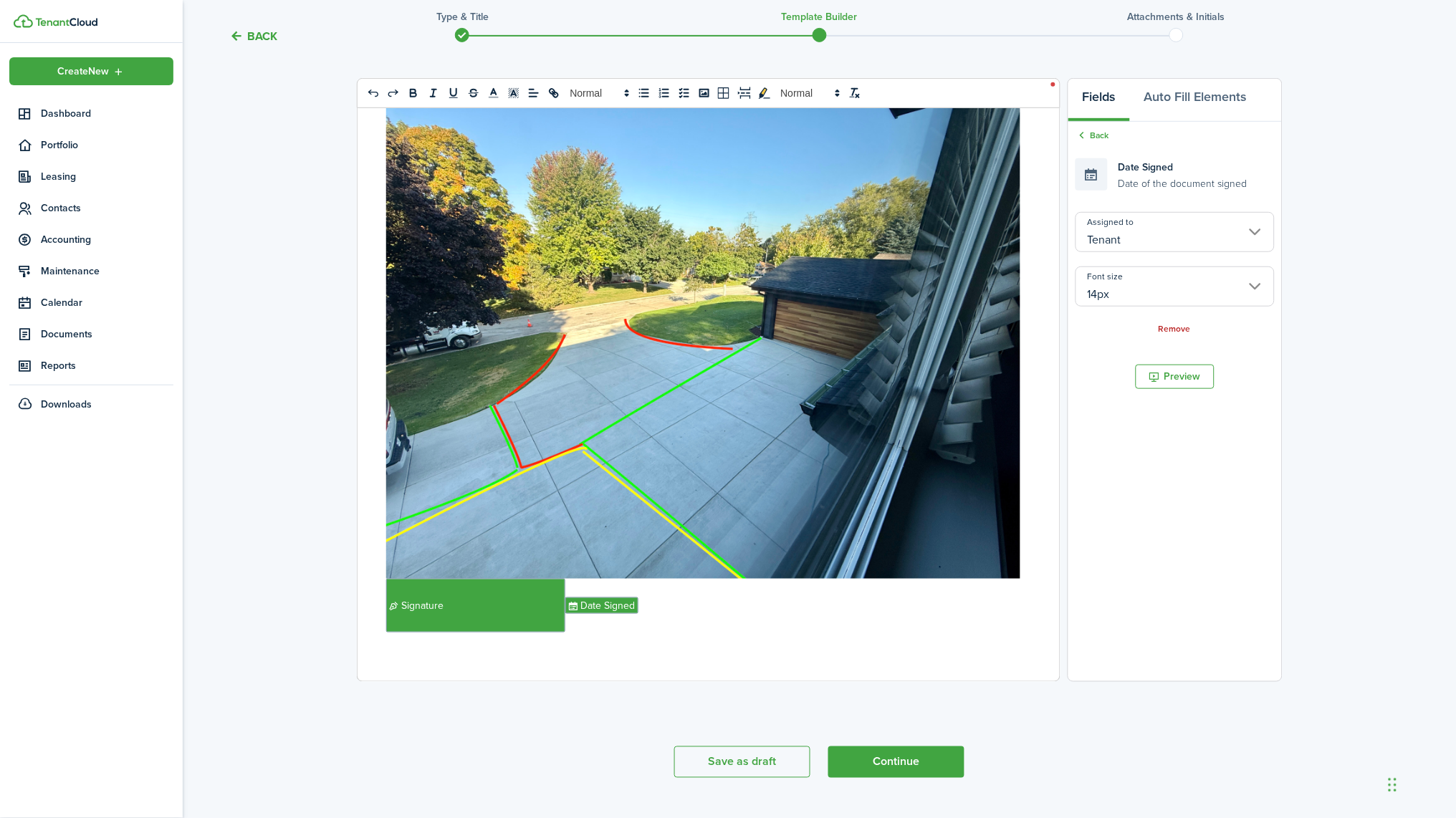
scroll to position [146, 0]
click at [719, 644] on div "PARKING RULES Landlord: [PERSON_NAME] Tenant: [PERSON_NAME] Leased Premises: [S…" at bounding box center [704, 395] width 692 height 573
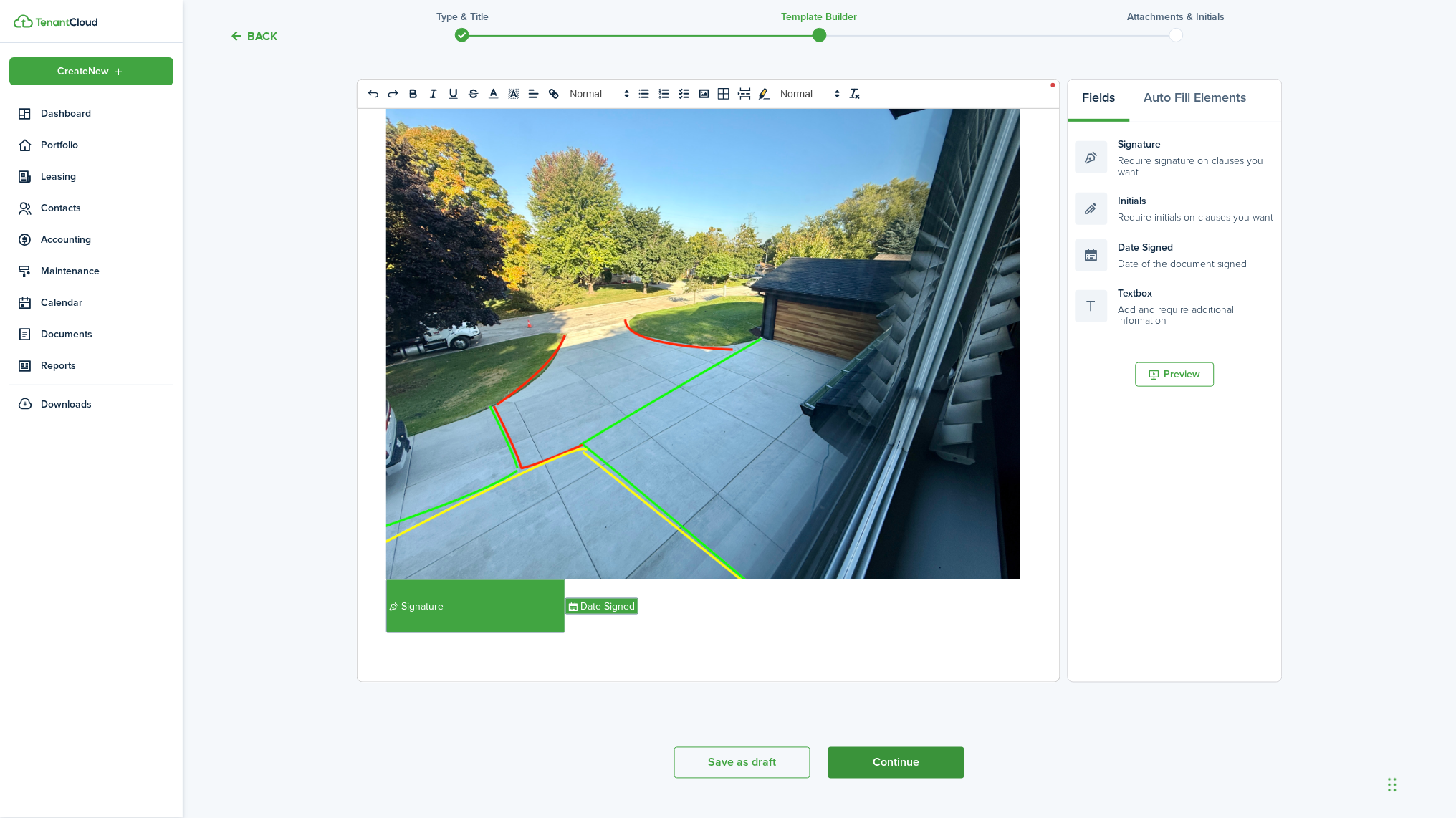
click at [727, 748] on button "Continue" at bounding box center [896, 763] width 136 height 31
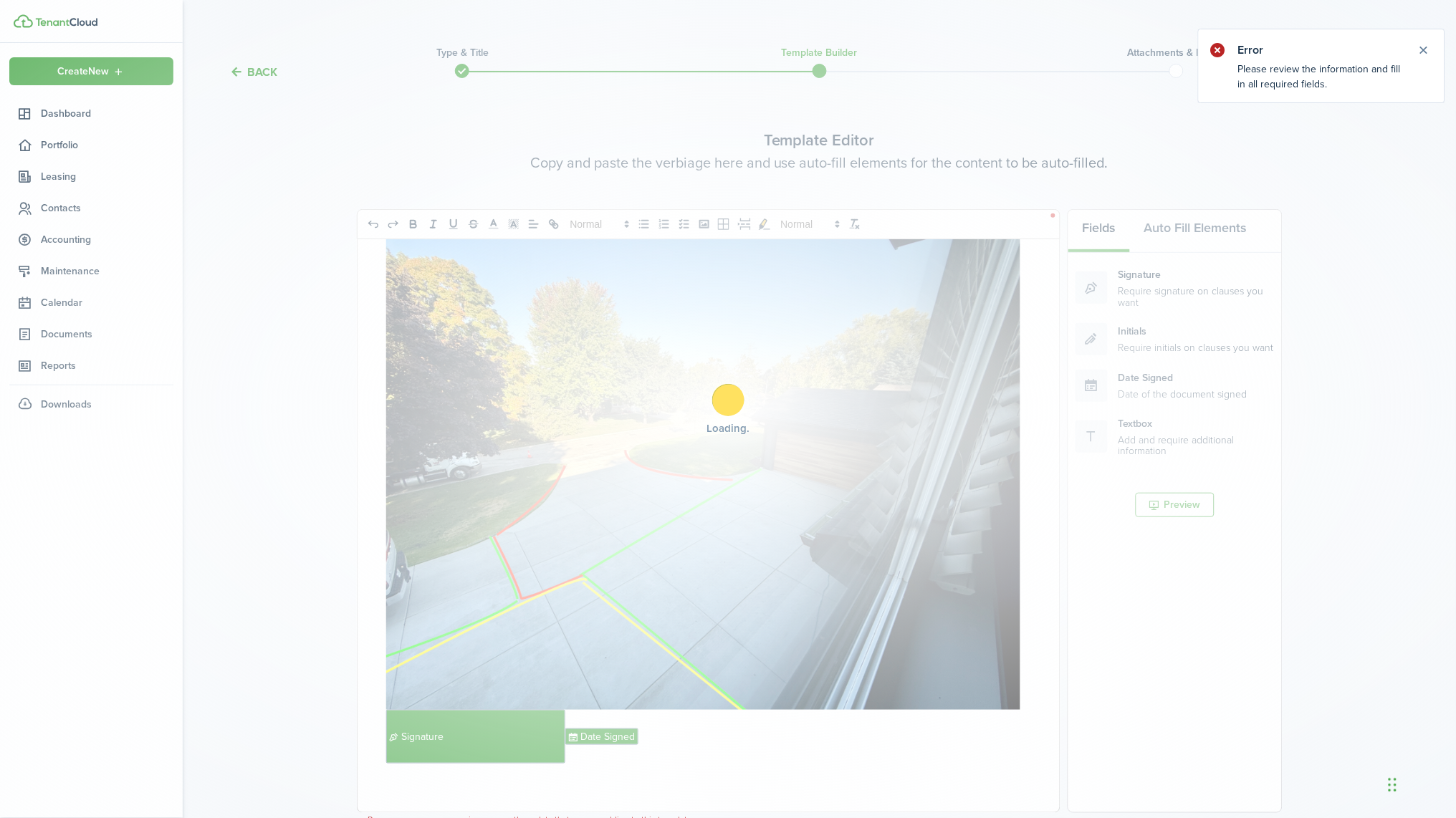
scroll to position [0, 0]
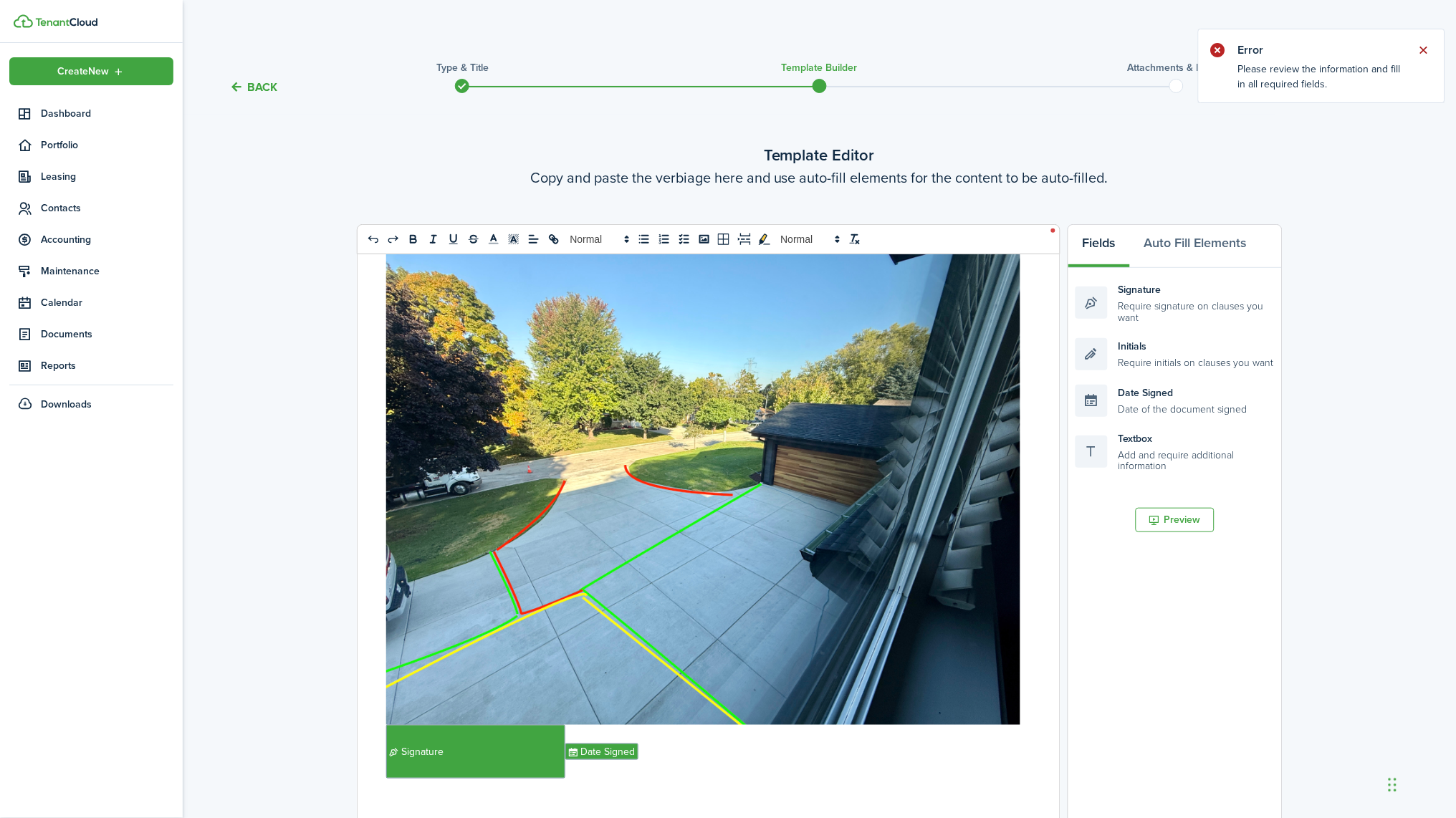
click at [727, 51] on button "Close notify" at bounding box center [1423, 50] width 20 height 20
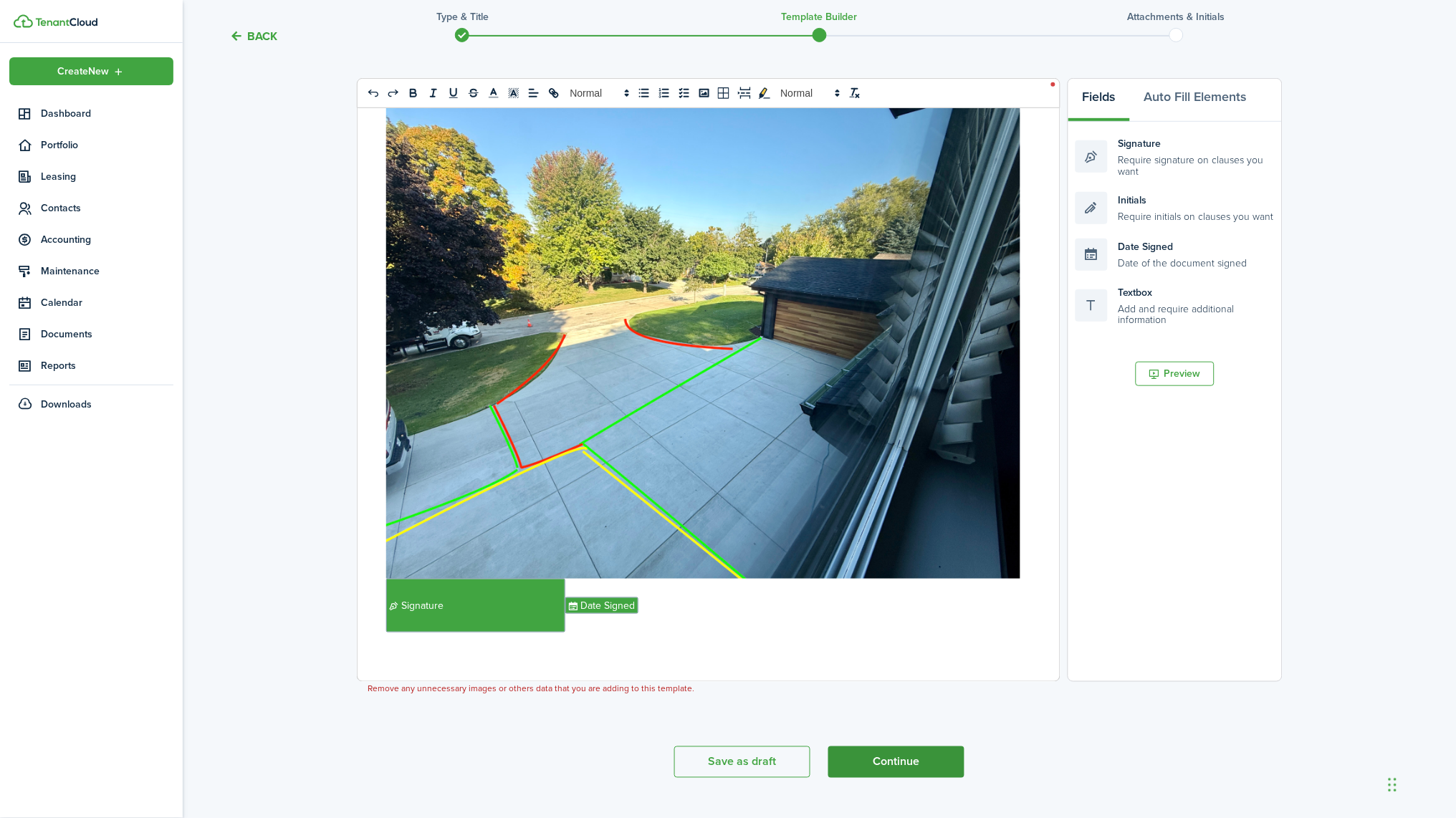
scroll to position [146, 0]
click at [727, 748] on button "Continue" at bounding box center [896, 763] width 136 height 31
click at [727, 44] on button "Close notify" at bounding box center [1423, 50] width 20 height 20
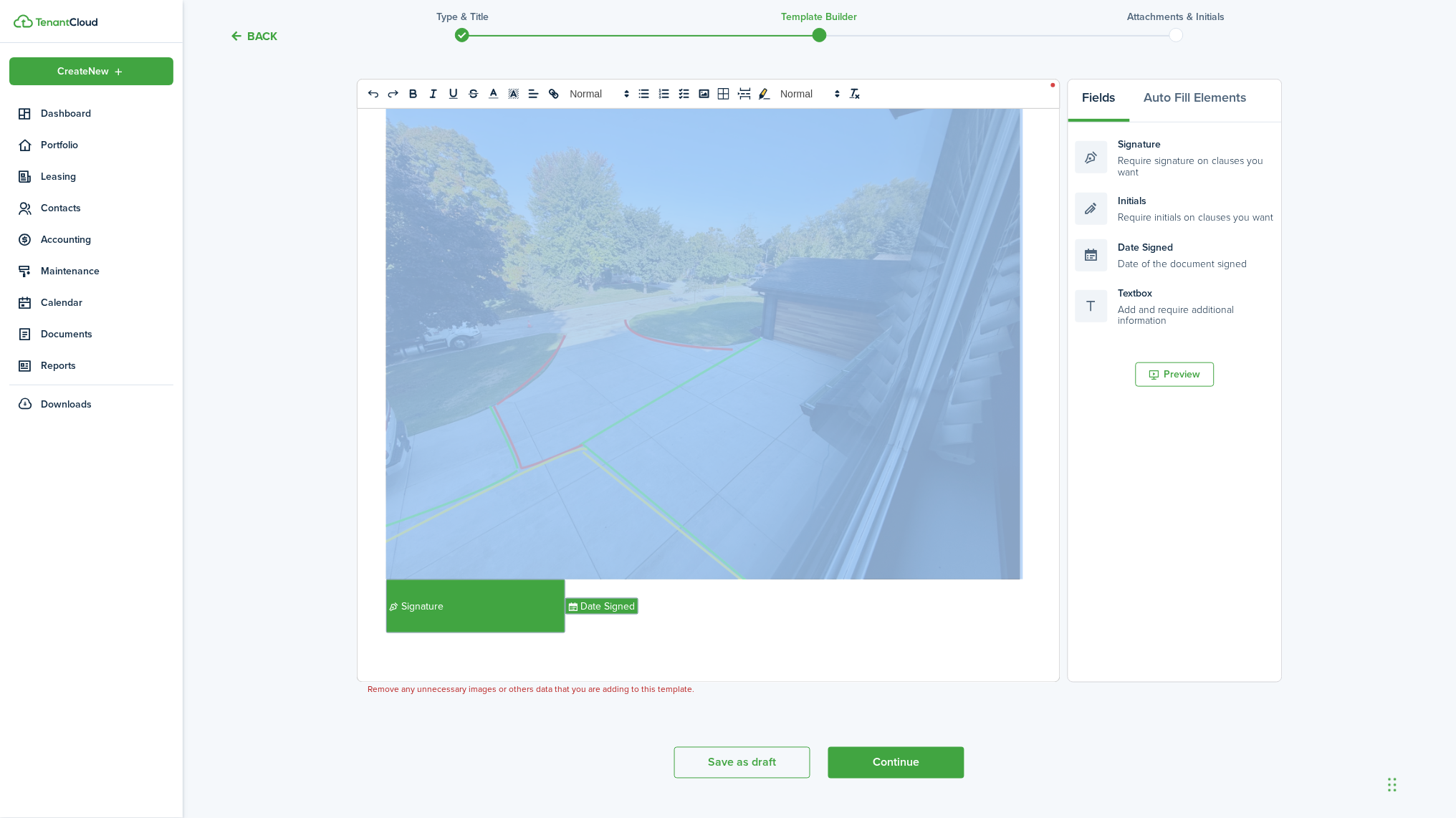
drag, startPoint x: 986, startPoint y: 648, endPoint x: 399, endPoint y: 397, distance: 638.4
click at [399, 397] on div "PARKING RULES Landlord: [PERSON_NAME] Tenant: [PERSON_NAME] Leased Premises: [S…" at bounding box center [704, 395] width 692 height 573
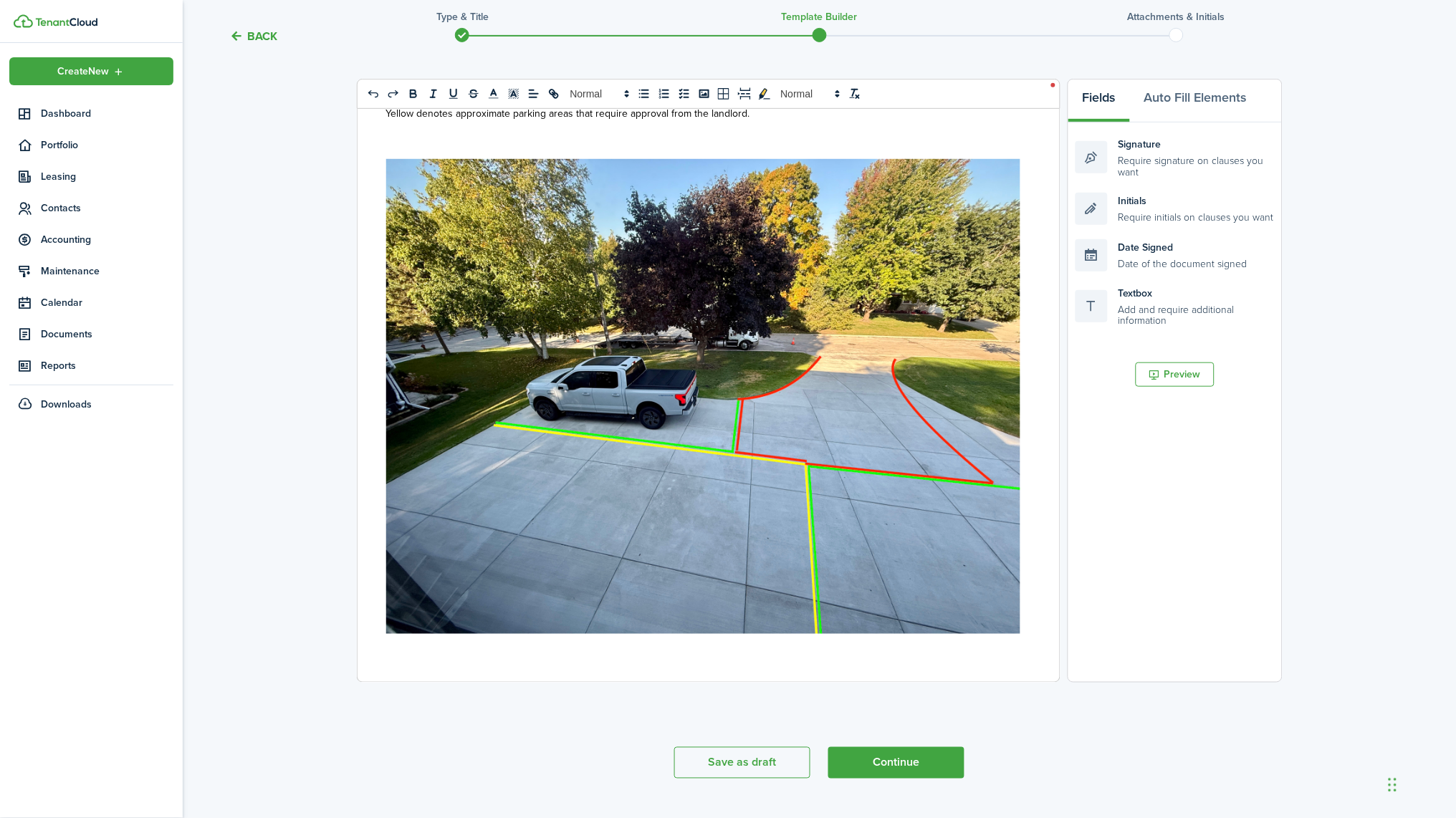
scroll to position [0, 0]
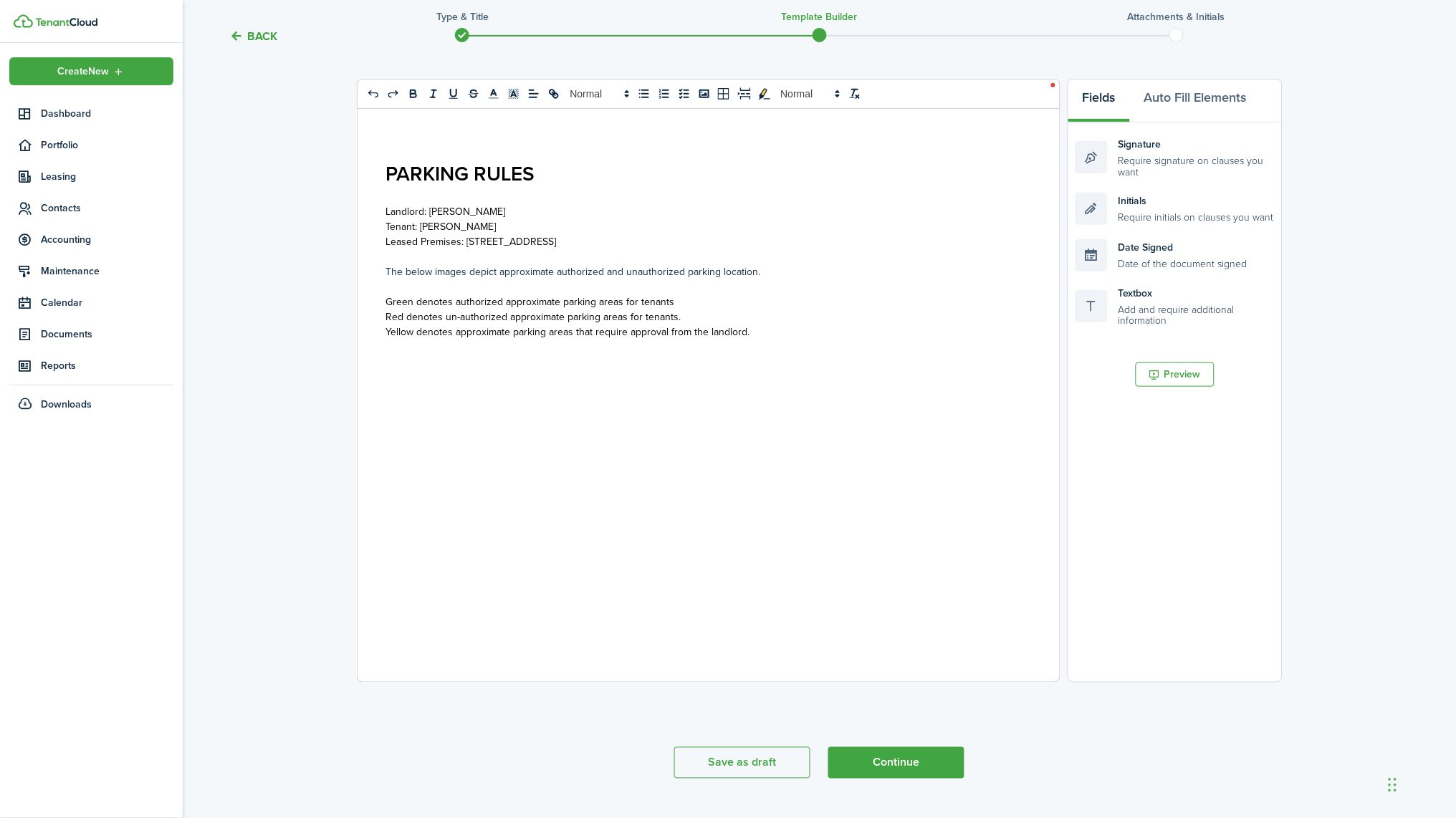
click at [467, 264] on p "The below images depict approximate authorized and unauthorized parking locatio…" at bounding box center [703, 271] width 634 height 15
drag, startPoint x: 429, startPoint y: 264, endPoint x: 387, endPoint y: 274, distance: 43.2
click at [392, 270] on p "The below images depict approximate authorized and unauthorized parking locatio…" at bounding box center [703, 271] width 634 height 15
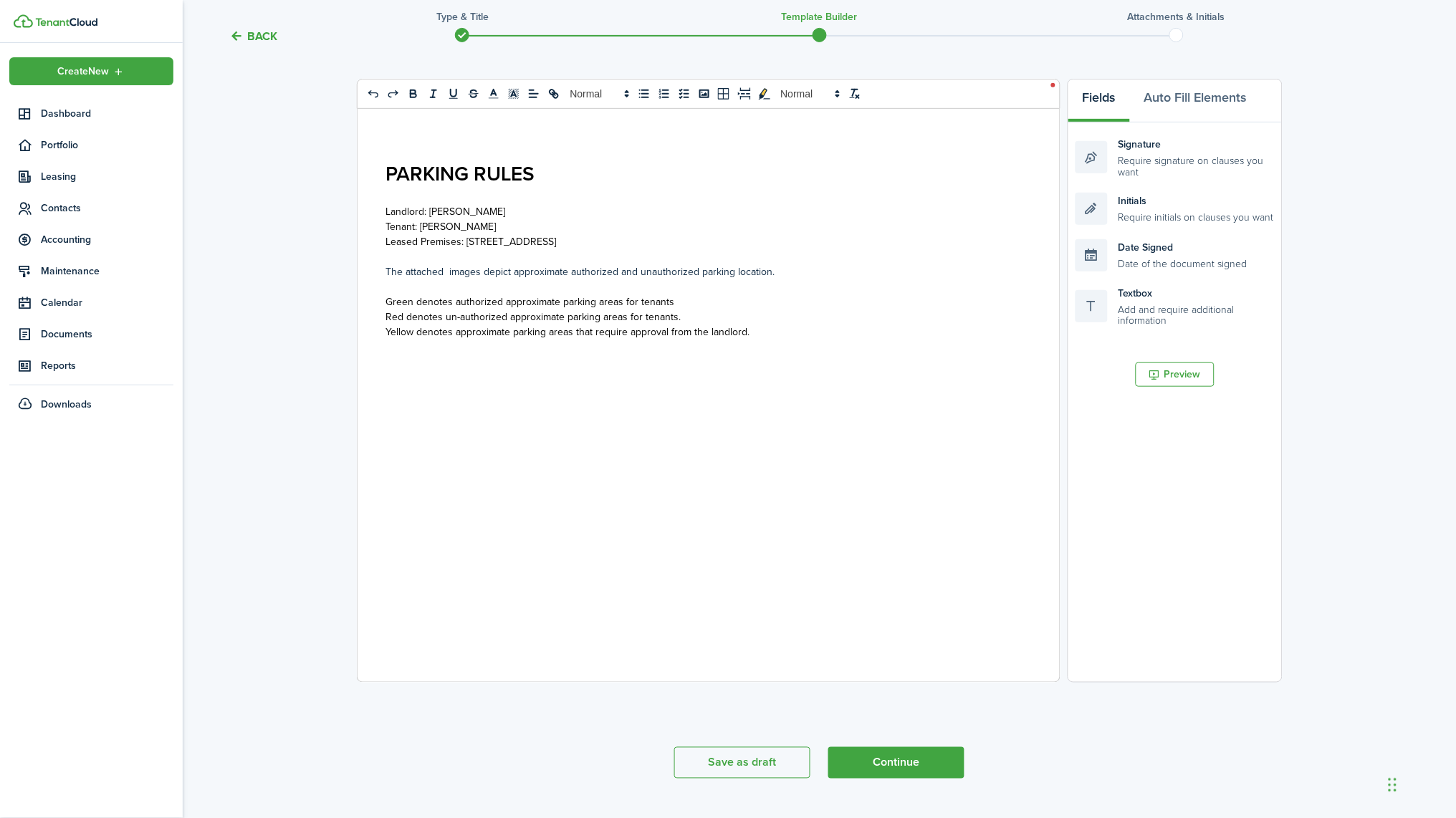
click at [727, 299] on p "Green denotes authorized approximate parking areas for tenants" at bounding box center [703, 302] width 634 height 15
click at [727, 267] on p "The attached images depict approximate authorized and unauthorized parking loca…" at bounding box center [703, 271] width 634 height 15
click at [727, 314] on p "Red denotes un-authorized approximate parking areas for tenants." at bounding box center [703, 317] width 634 height 15
click at [727, 355] on h2 at bounding box center [703, 366] width 634 height 23
click at [727, 748] on button "Continue" at bounding box center [896, 763] width 136 height 31
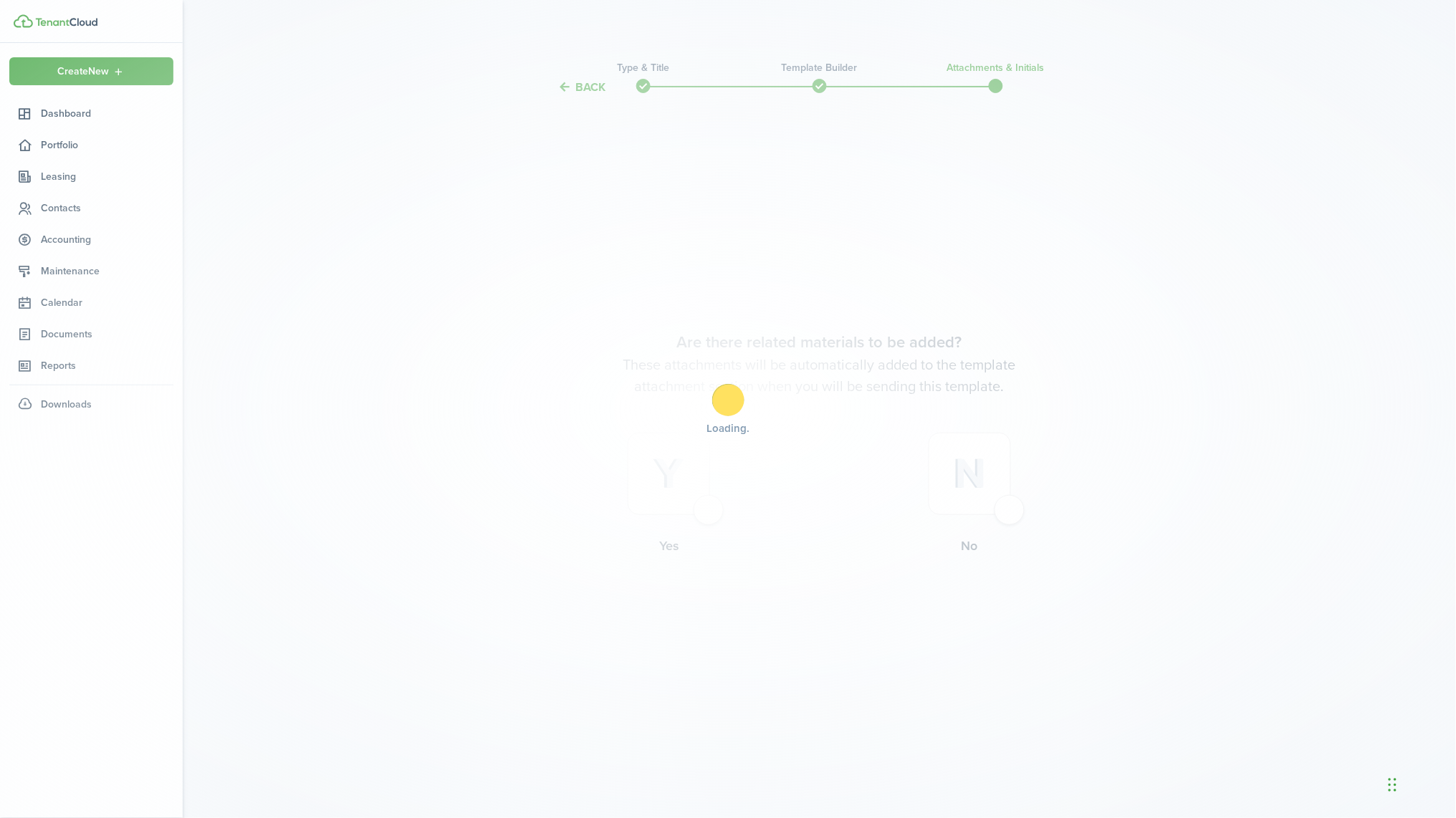
scroll to position [0, 0]
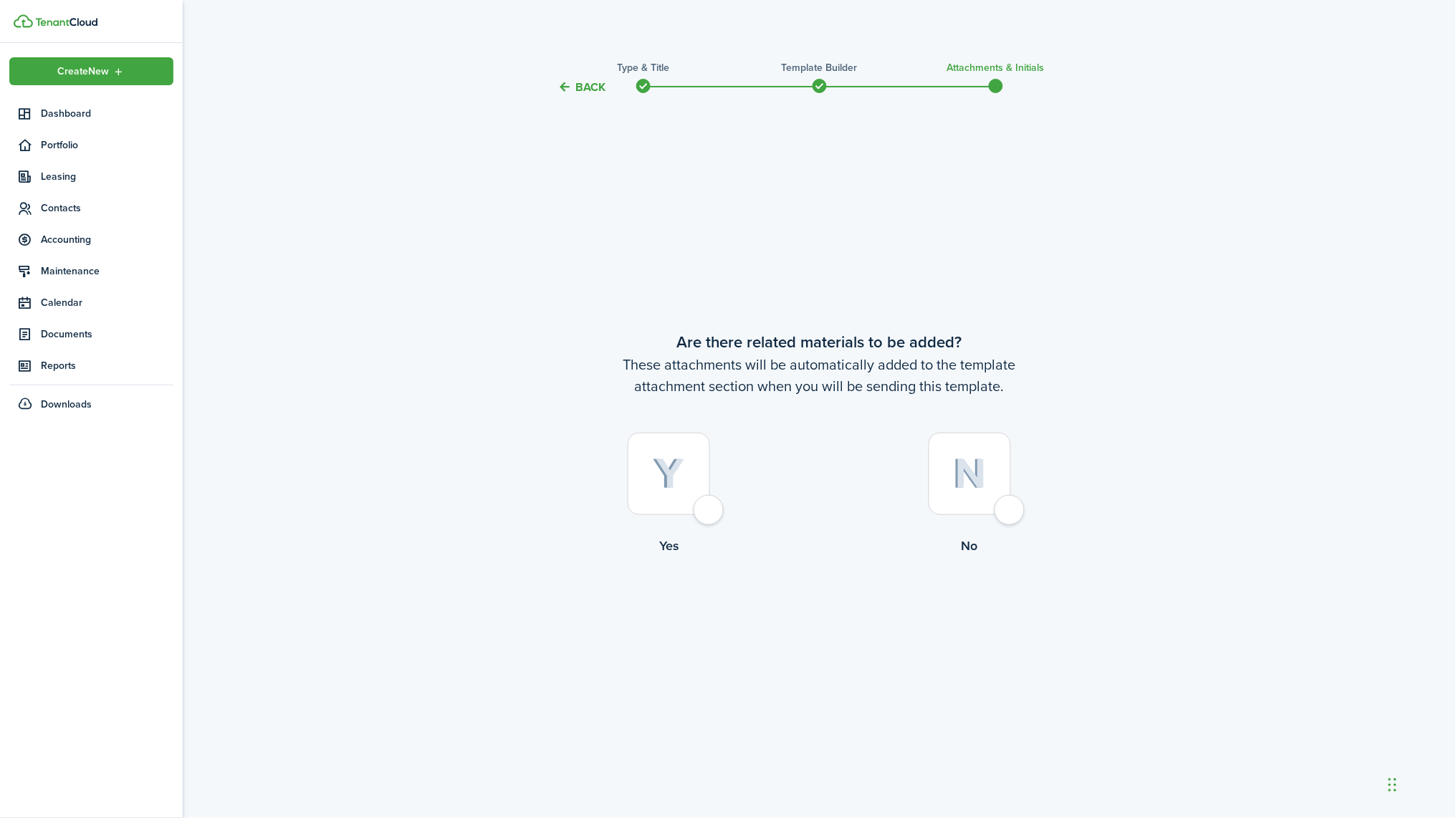
click at [656, 490] on div at bounding box center [668, 474] width 82 height 82
radio input "true"
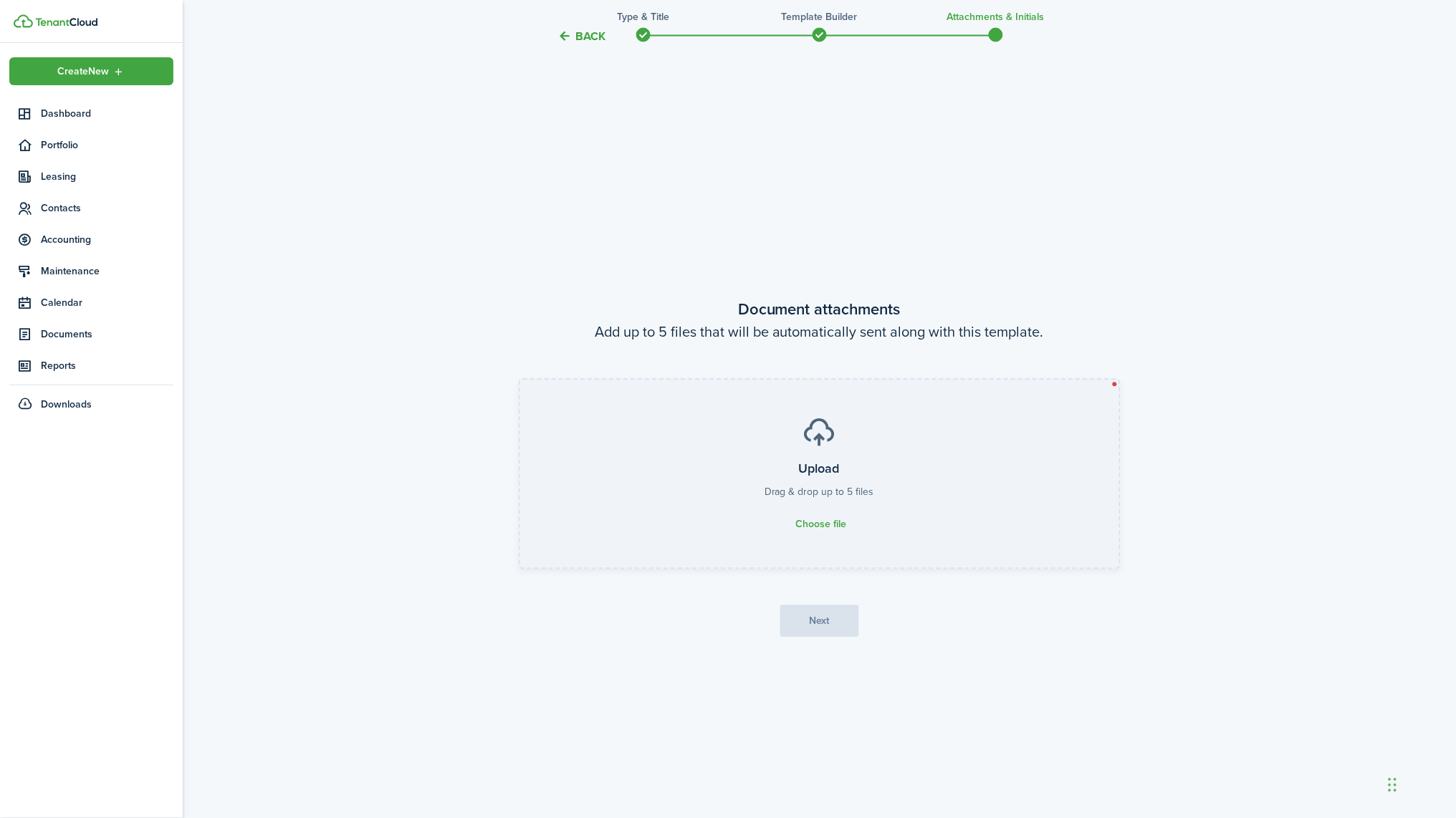
scroll to position [721, 0]
click at [727, 523] on span "Choose file" at bounding box center [821, 523] width 51 height 11
click at [520, 379] on input "Upload Drag & drop up to 5 files Choose file" at bounding box center [520, 379] width 0 height 0
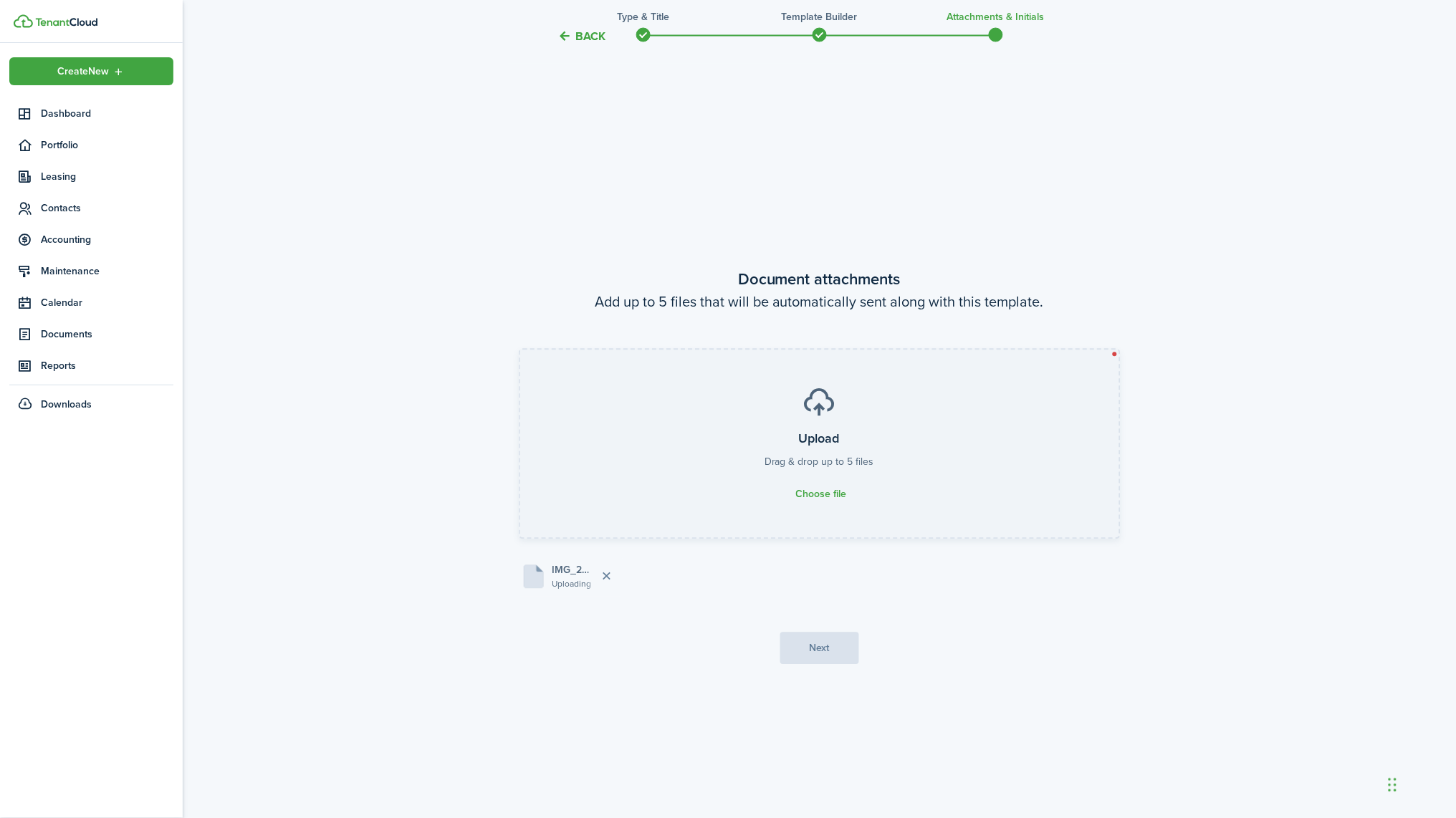
click at [727, 488] on div "Choose file" at bounding box center [820, 495] width 54 height 14
click at [520, 351] on input "Upload Drag & drop up to 5 files Choose file" at bounding box center [520, 351] width 0 height 0
click at [727, 648] on button "Next" at bounding box center [820, 648] width 78 height 32
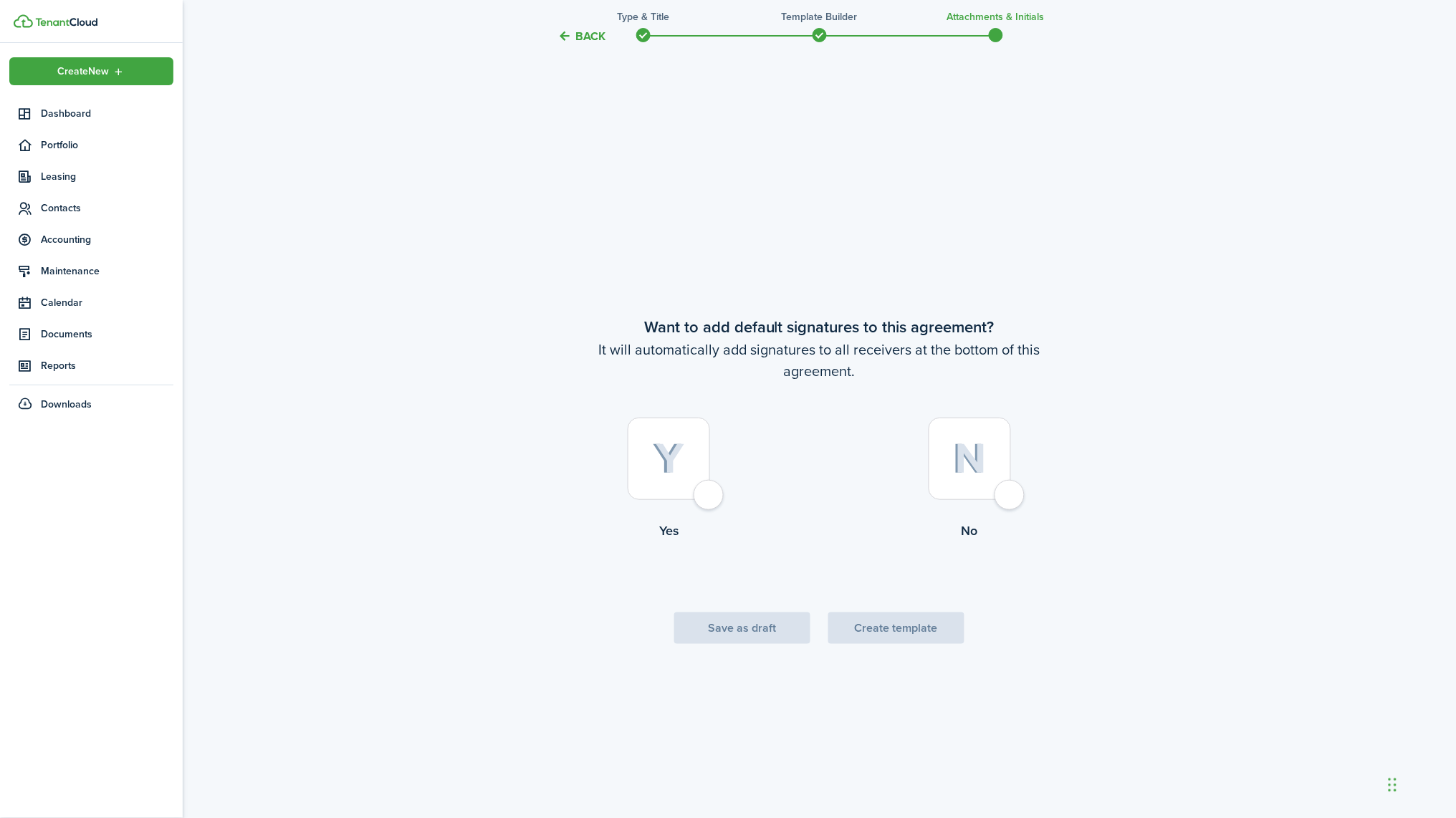
scroll to position [1539, 0]
click at [671, 460] on img at bounding box center [668, 459] width 32 height 31
radio input "true"
click at [727, 626] on button "Create template" at bounding box center [896, 628] width 136 height 31
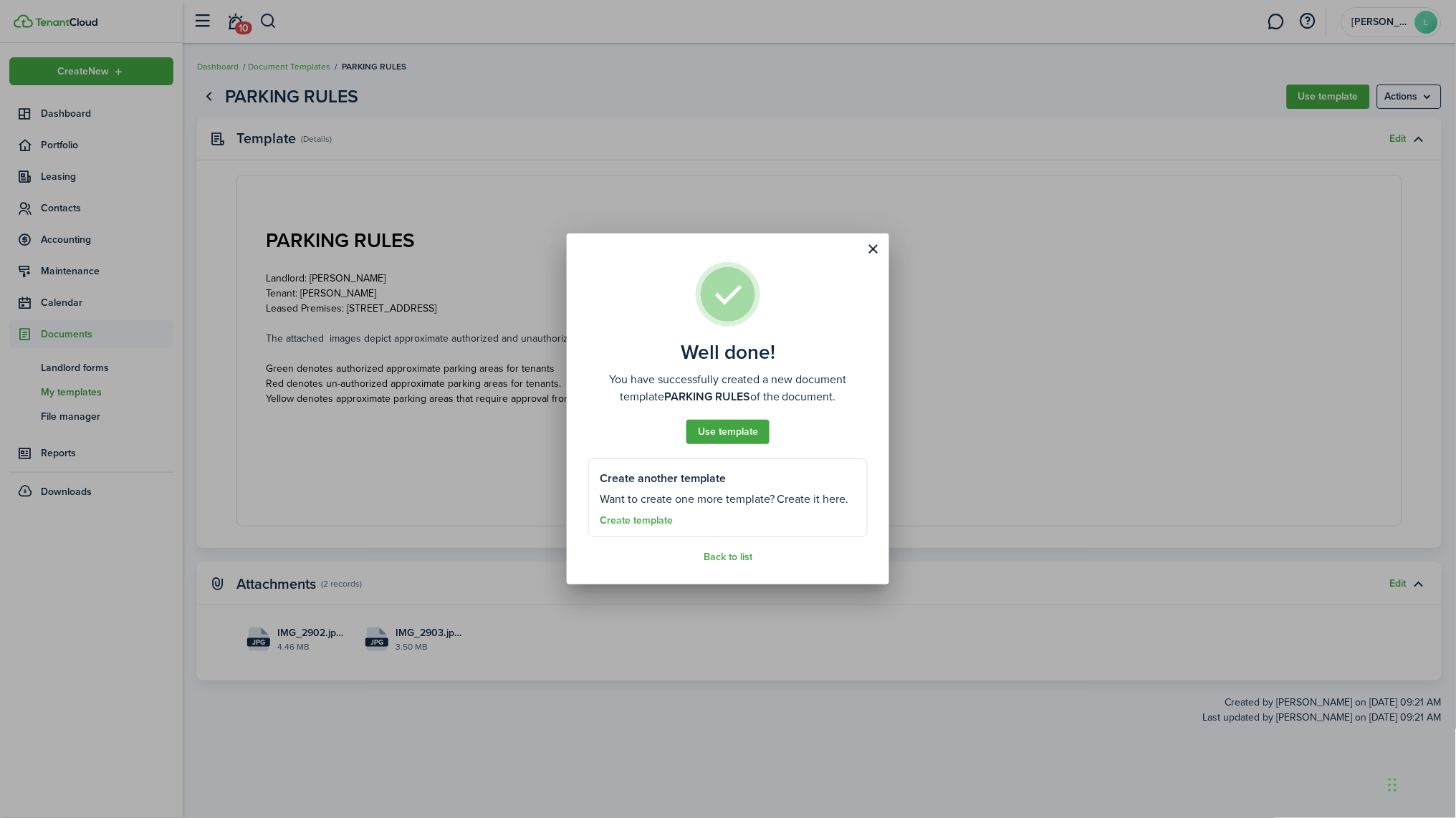
click at [727, 244] on well-done "Well done! You have successfully created a new document template PARKING RULES …" at bounding box center [728, 409] width 323 height 351
click at [727, 241] on button "Close modal" at bounding box center [873, 249] width 24 height 24
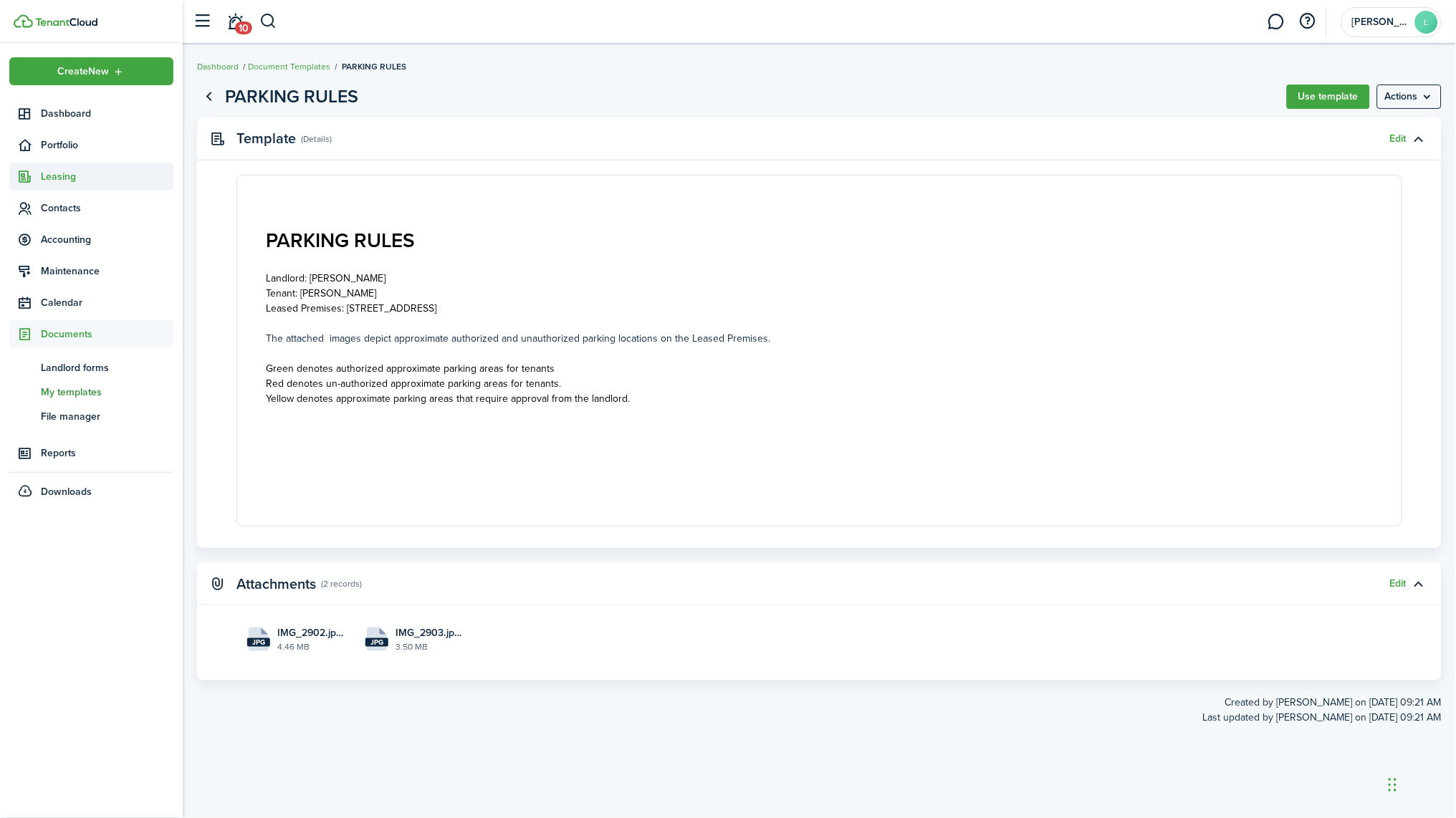
click at [56, 181] on span "Leasing" at bounding box center [107, 176] width 133 height 15
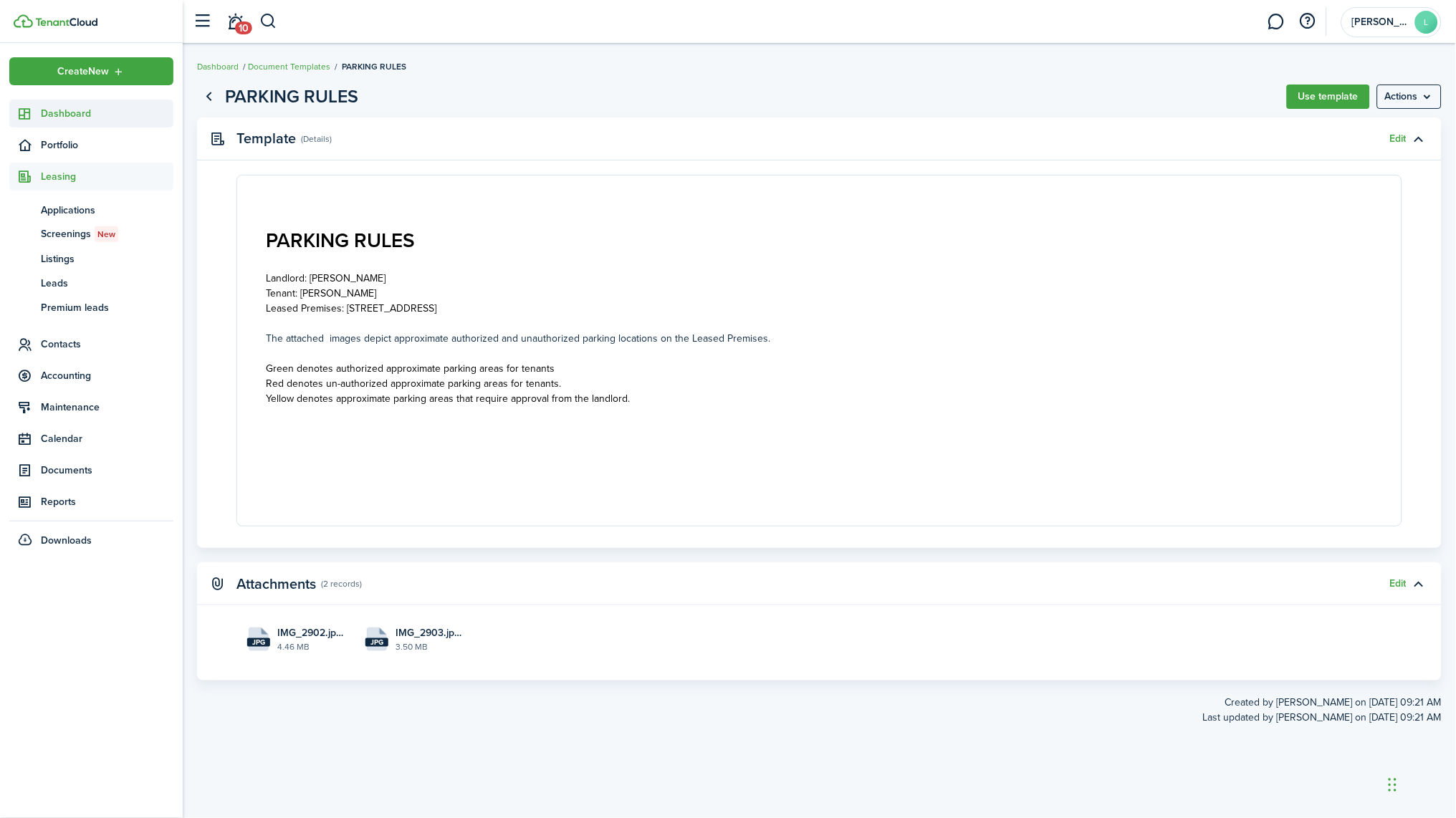
click at [70, 113] on span "Dashboard" at bounding box center [107, 113] width 133 height 15
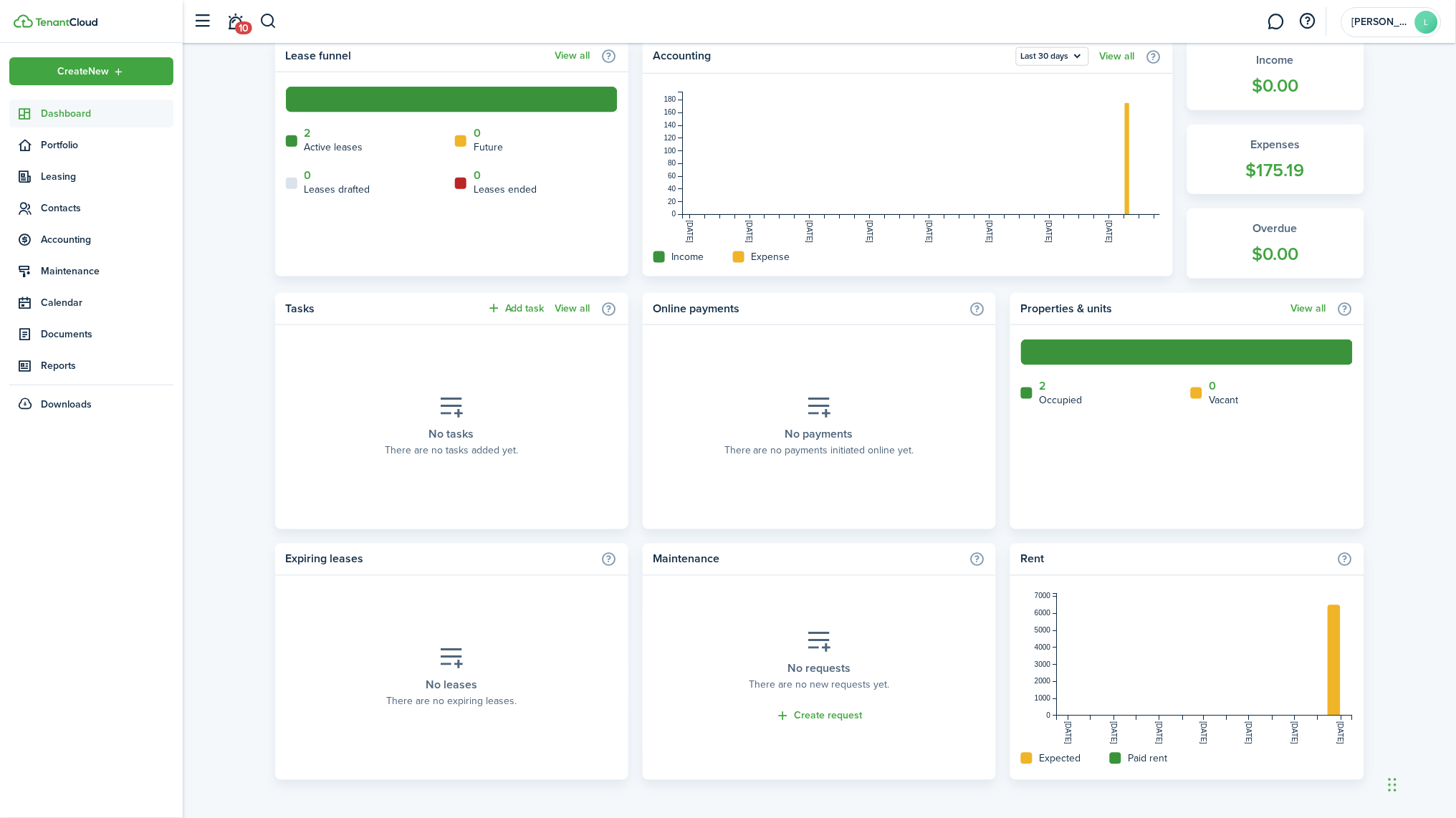
scroll to position [363, 0]
click at [304, 132] on link "2" at bounding box center [307, 134] width 7 height 13
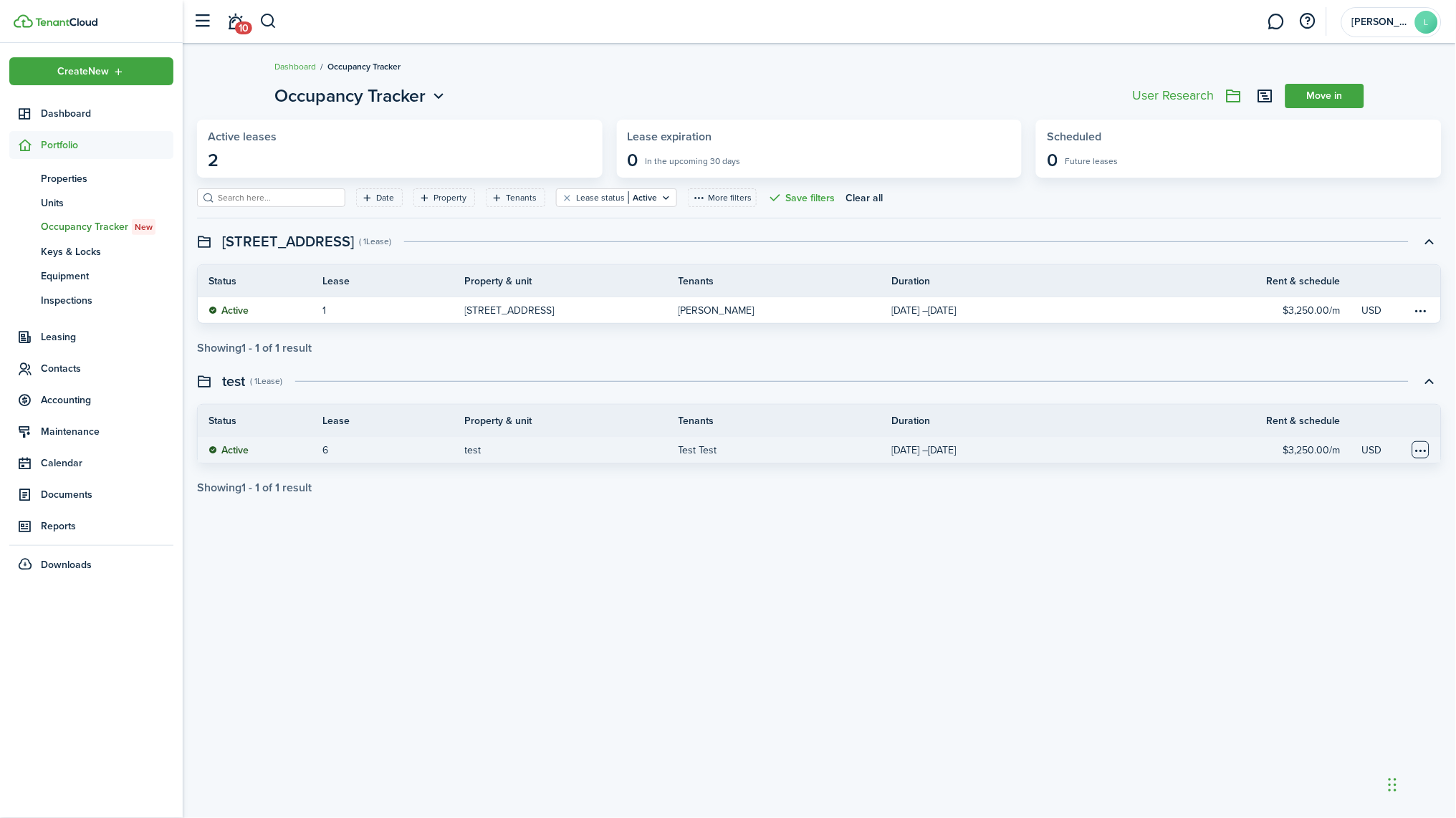
click at [727, 447] on table-menu-btn-icon at bounding box center [1420, 449] width 17 height 17
click at [727, 603] on button "Delete" at bounding box center [1367, 602] width 126 height 24
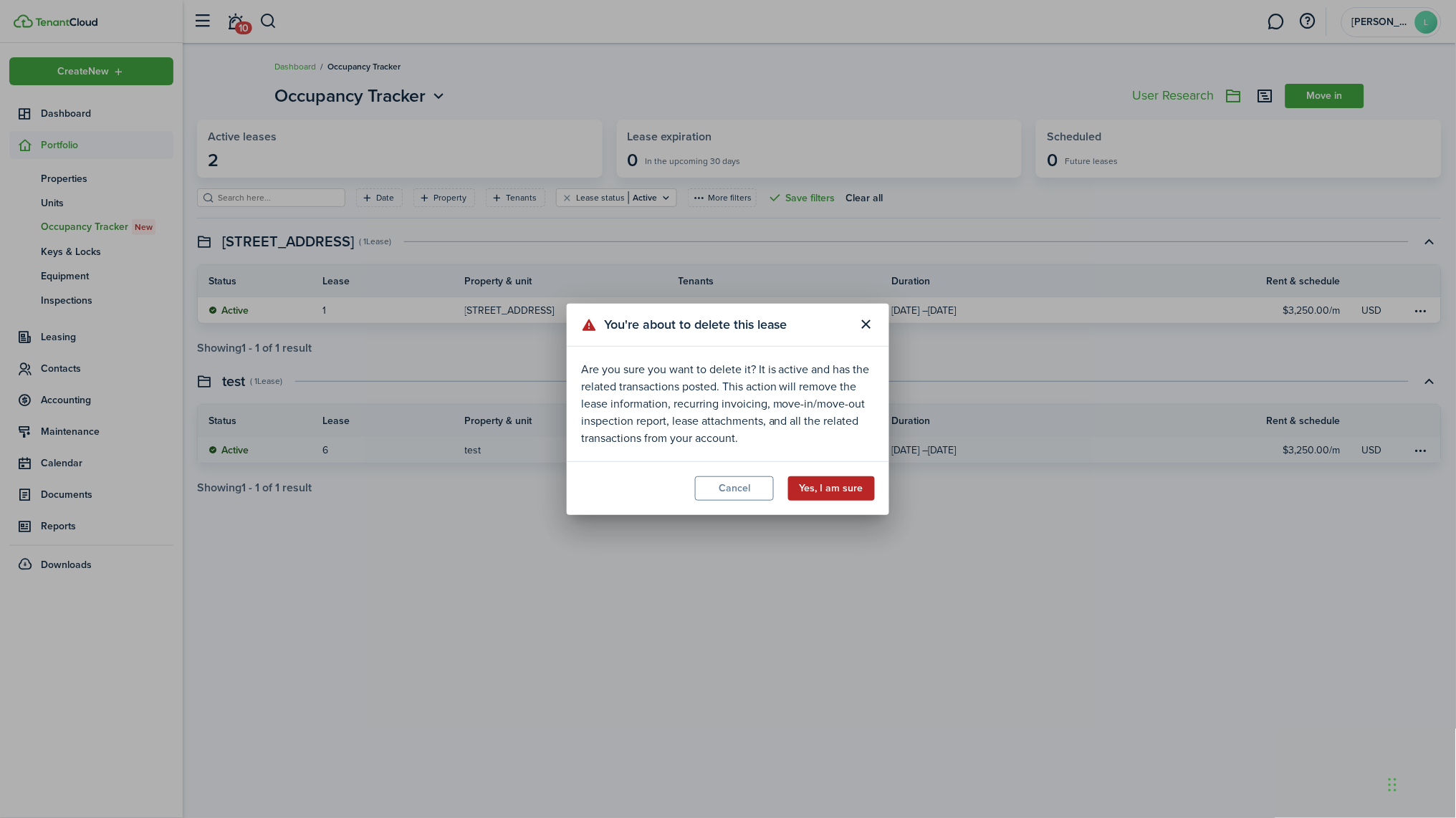
click at [727, 498] on button "Yes, I am sure" at bounding box center [832, 488] width 86 height 24
